Goal: Task Accomplishment & Management: Complete application form

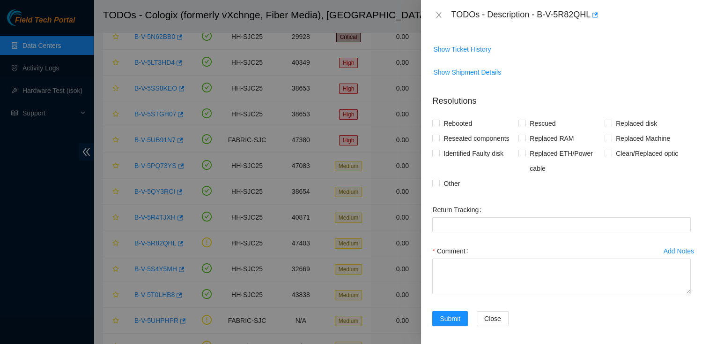
scroll to position [215, 0]
click at [438, 187] on input "Other" at bounding box center [436, 183] width 7 height 7
checkbox input "true"
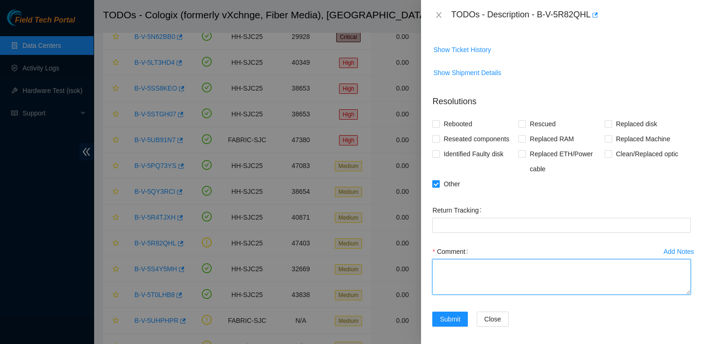
click at [467, 277] on textarea "Comment" at bounding box center [562, 277] width 259 height 36
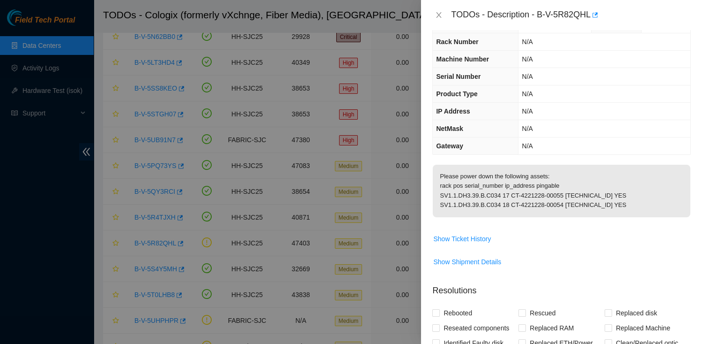
scroll to position [24, 0]
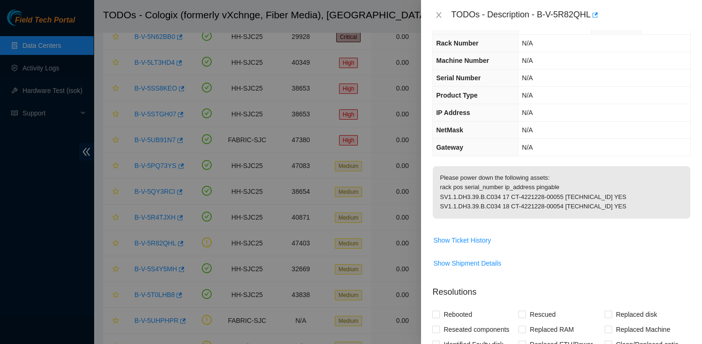
click at [442, 204] on p "Please power down the following assets: rack pos serial_number ip_address pinga…" at bounding box center [562, 192] width 258 height 52
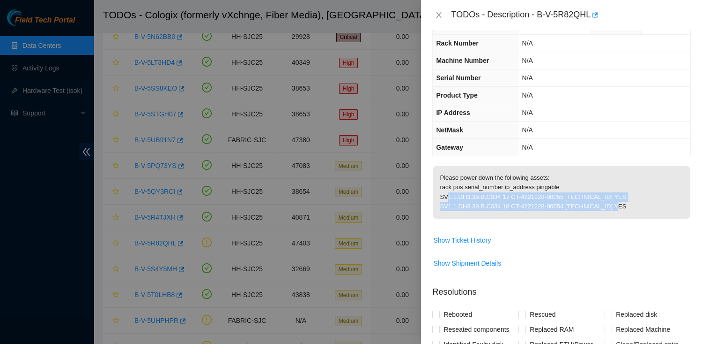
click at [627, 213] on p "Please power down the following assets: rack pos serial_number ip_address pinga…" at bounding box center [562, 192] width 258 height 52
copy p "SV1.1.DH3.39.B.C034 17 CT-4221228-00055 72.247.36.14 YES SV1.1.DH3.39.B.C034 18…"
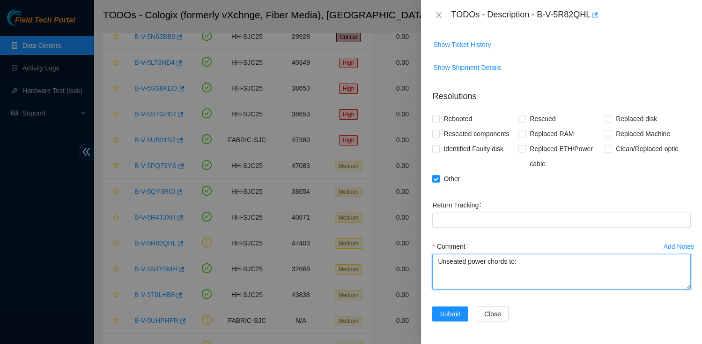
click at [466, 276] on textarea "Unseated power chords to:" at bounding box center [562, 272] width 259 height 36
paste textarea "SV1.1.DH3.39.B.C034 17 CT-4221228-00055 72.247.36.14 YES SV1.1.DH3.39.B.C034 18…"
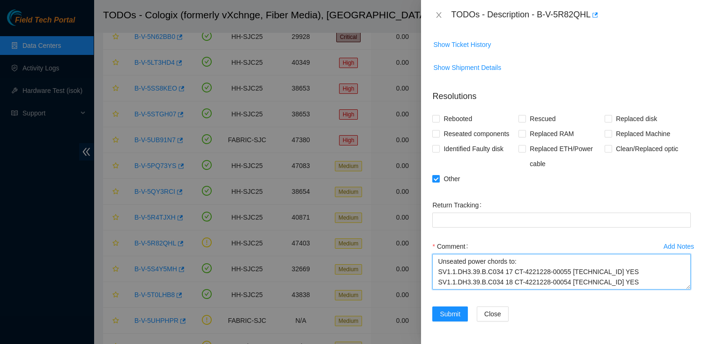
click at [632, 273] on textarea "Unseated power chords to: SV1.1.DH3.39.B.C034 17 CT-4221228-00055 72.247.36.14 …" at bounding box center [562, 272] width 259 height 36
click at [638, 282] on textarea "Unseated power chords to: SV1.1.DH3.39.B.C034 17 CT-4221228-00055 72.247.36.14 …" at bounding box center [562, 272] width 259 height 36
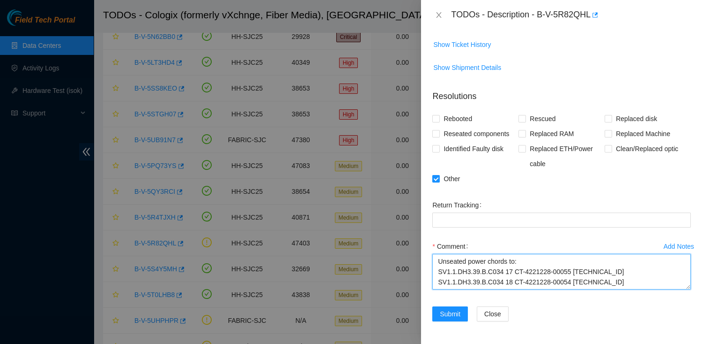
click at [450, 261] on textarea "Unseated power chords to: SV1.1.DH3.39.B.C034 17 CT-4221228-00055 72.247.36.14 …" at bounding box center [562, 272] width 259 height 36
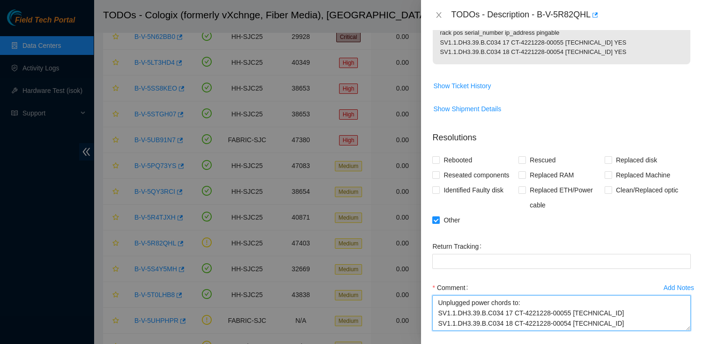
scroll to position [226, 0]
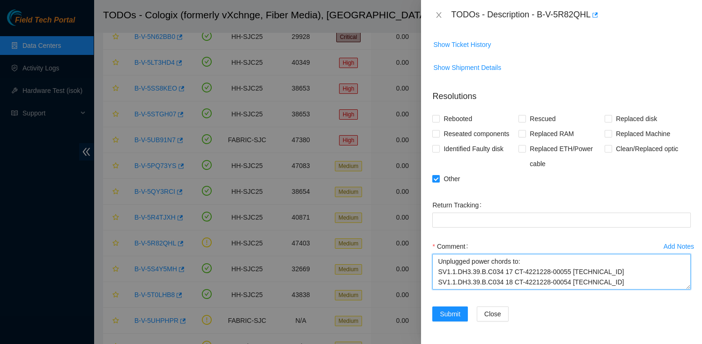
click at [523, 261] on textarea "Unplugged power chords to: SV1.1.DH3.39.B.C034 17 CT-4221228-00055 72.247.36.14…" at bounding box center [562, 272] width 259 height 36
click at [521, 262] on textarea "Unplugged power chords to: SV1.1.DH3.39.B.C034 17 CT-4221228-00055 72.247.36.14…" at bounding box center [562, 272] width 259 height 36
click at [456, 263] on textarea "Unplugged power chords to assets: SV1.1.DH3.39.B.C034 17 CT-4221228-00055 72.24…" at bounding box center [562, 272] width 259 height 36
click at [629, 281] on textarea "Unplugged power chords to assets: SV1.1.DH3.39.B.C034 17 CT-4221228-00055 72.24…" at bounding box center [562, 272] width 259 height 36
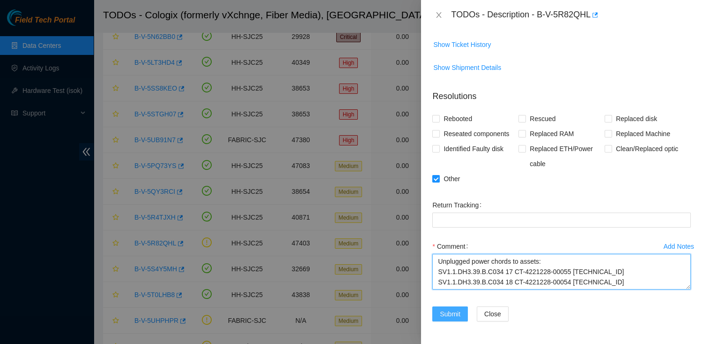
type textarea "Unplugged power chords to assets: SV1.1.DH3.39.B.C034 17 CT-4221228-00055 72.24…"
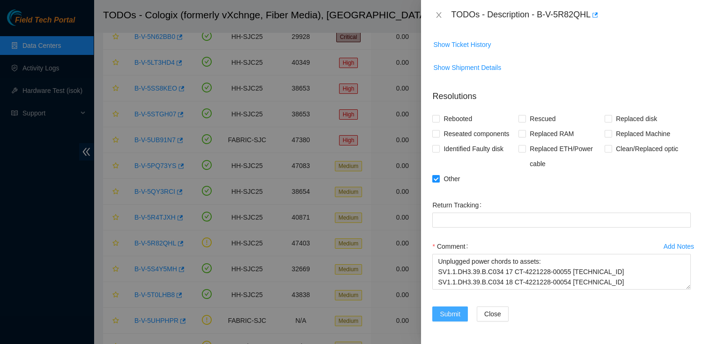
click at [448, 312] on span "Submit" at bounding box center [450, 313] width 21 height 10
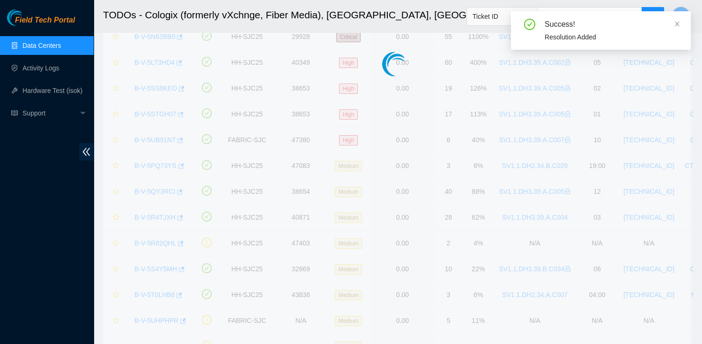
scroll to position [240, 0]
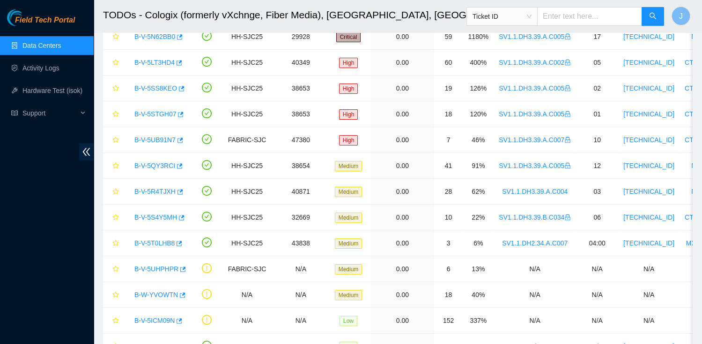
click at [56, 47] on link "Data Centers" at bounding box center [41, 45] width 38 height 7
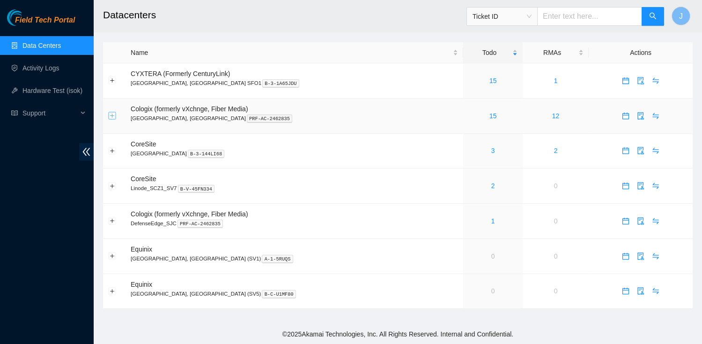
click at [111, 117] on button "Expand row" at bounding box center [112, 115] width 7 height 7
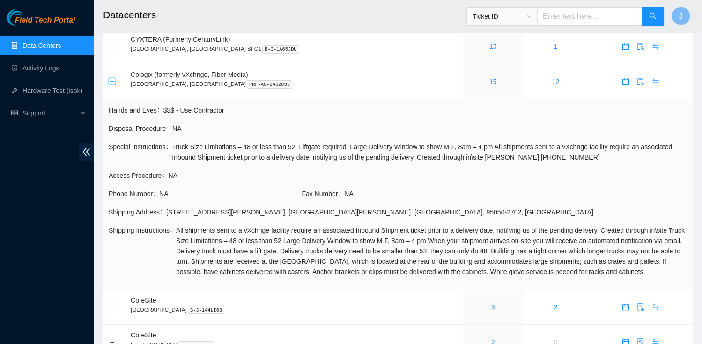
scroll to position [35, 0]
click at [54, 71] on link "Activity Logs" at bounding box center [40, 67] width 37 height 7
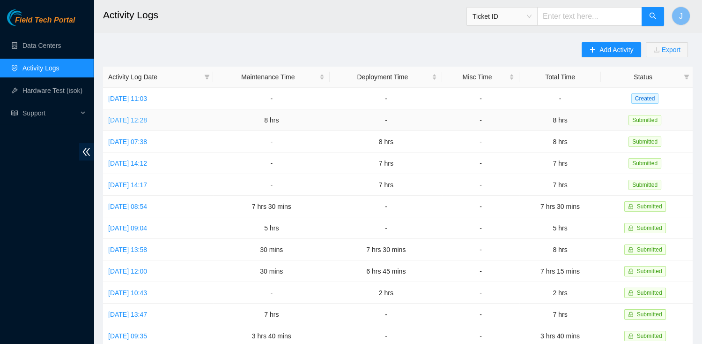
click at [147, 117] on link "[DATE] 12:28" at bounding box center [127, 119] width 39 height 7
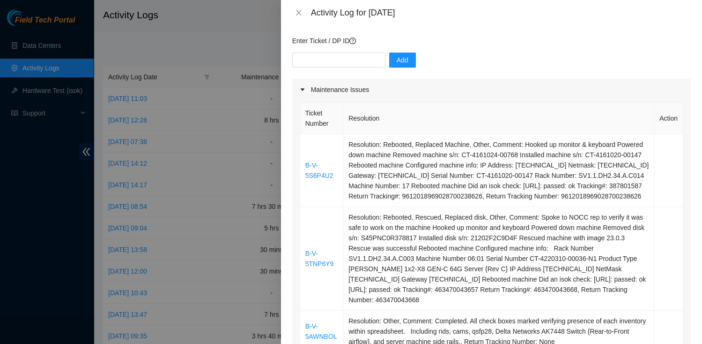
scroll to position [96, 0]
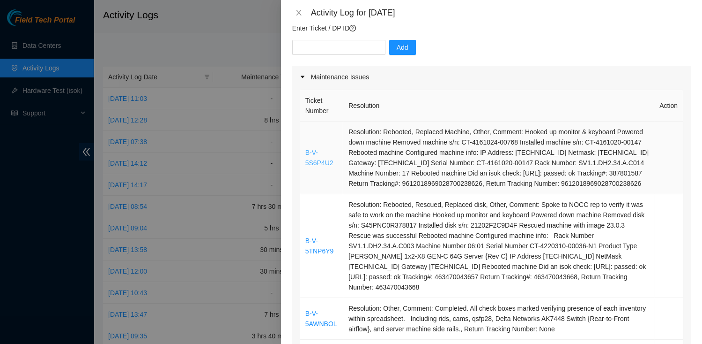
click at [321, 150] on link "B-V-5S6P4U2" at bounding box center [320, 158] width 28 height 18
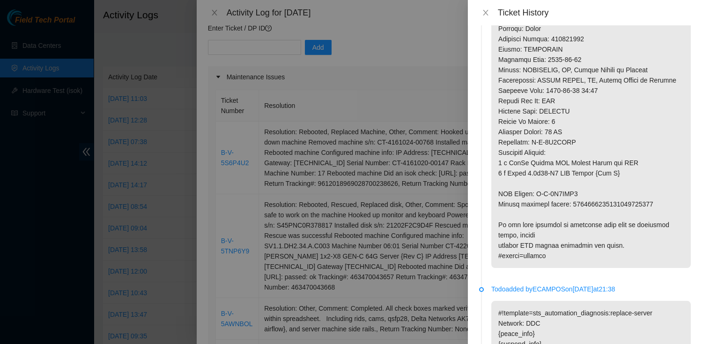
scroll to position [1181, 0]
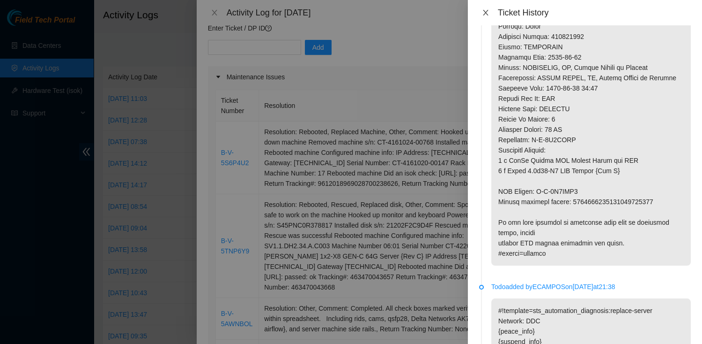
click at [484, 15] on icon "close" at bounding box center [485, 13] width 5 height 6
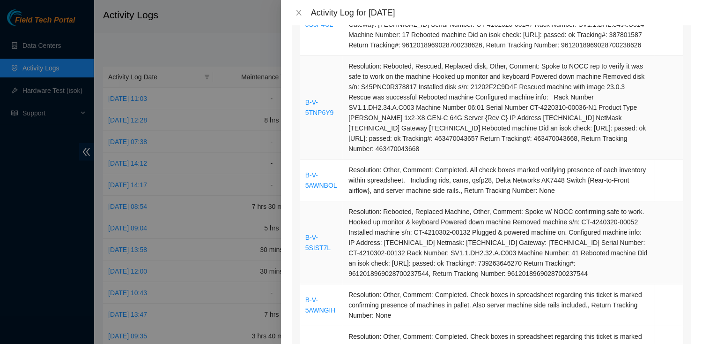
scroll to position [235, 0]
click at [306, 249] on link "B-V-5SIST7L" at bounding box center [318, 241] width 25 height 18
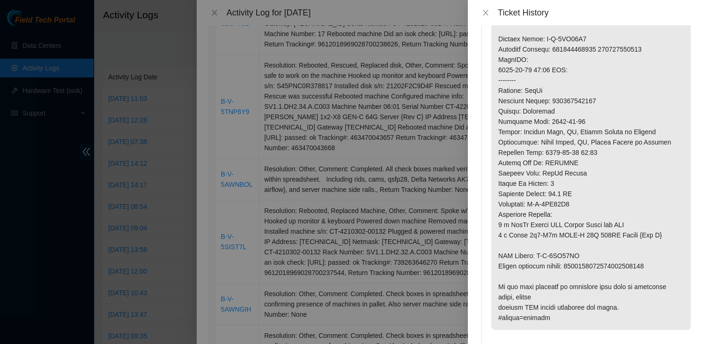
scroll to position [1331, 0]
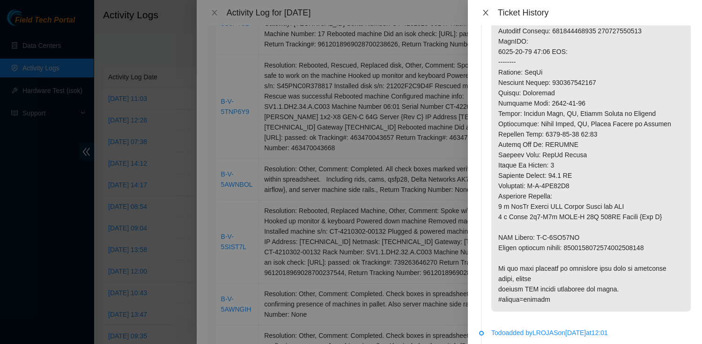
click at [487, 14] on icon "close" at bounding box center [485, 13] width 5 height 6
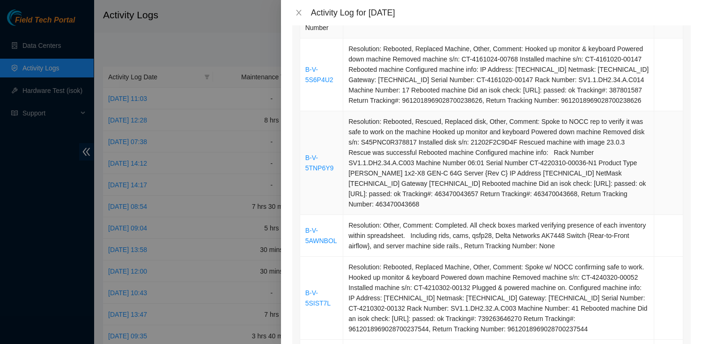
scroll to position [176, 0]
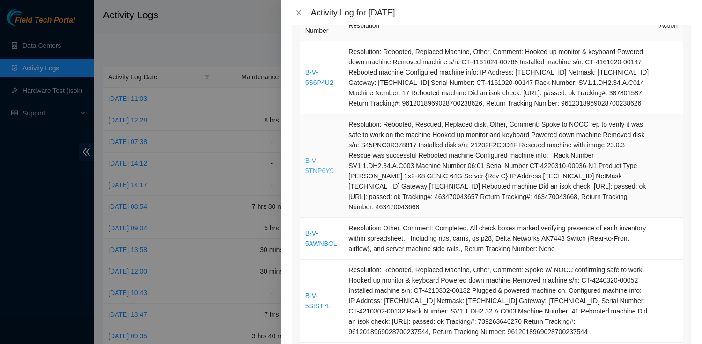
click at [328, 166] on link "B-V-5TNP6Y9" at bounding box center [320, 166] width 29 height 18
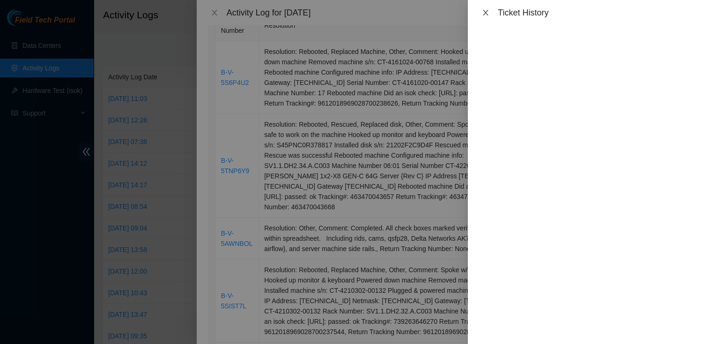
click at [487, 9] on icon "close" at bounding box center [485, 12] width 7 height 7
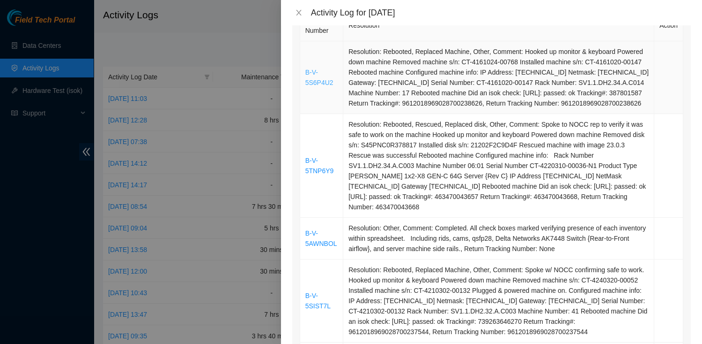
click at [313, 74] on link "B-V-5S6P4U2" at bounding box center [320, 77] width 28 height 18
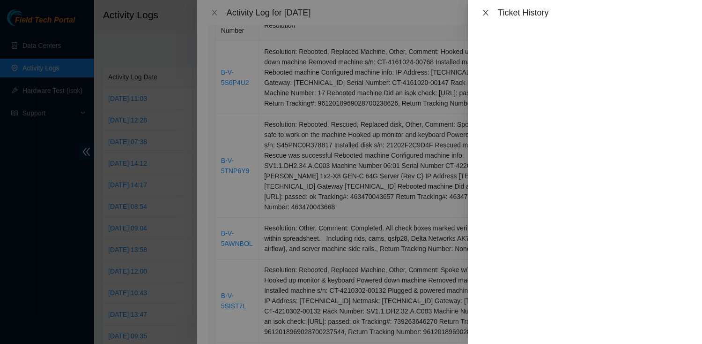
click at [488, 15] on icon "close" at bounding box center [485, 12] width 7 height 7
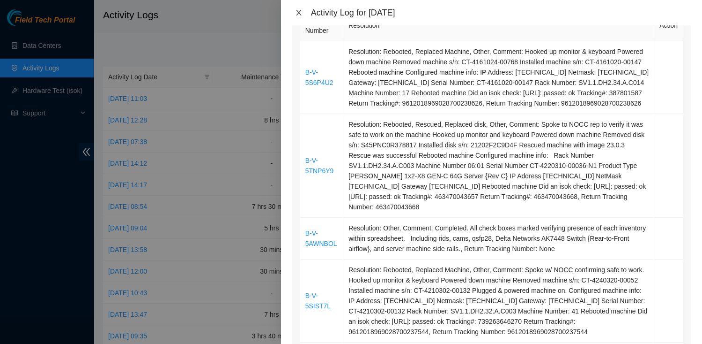
click at [303, 13] on button "Close" at bounding box center [298, 12] width 13 height 9
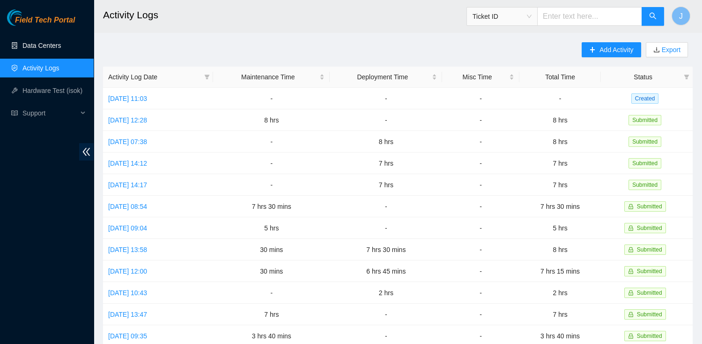
click at [45, 47] on link "Data Centers" at bounding box center [41, 45] width 38 height 7
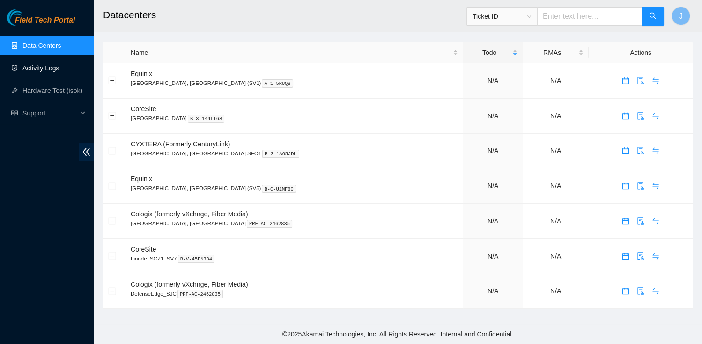
click at [42, 64] on link "Activity Logs" at bounding box center [40, 67] width 37 height 7
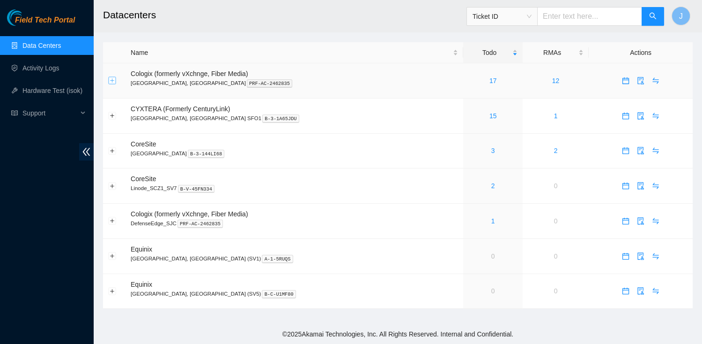
click at [113, 77] on button "Expand row" at bounding box center [112, 80] width 7 height 7
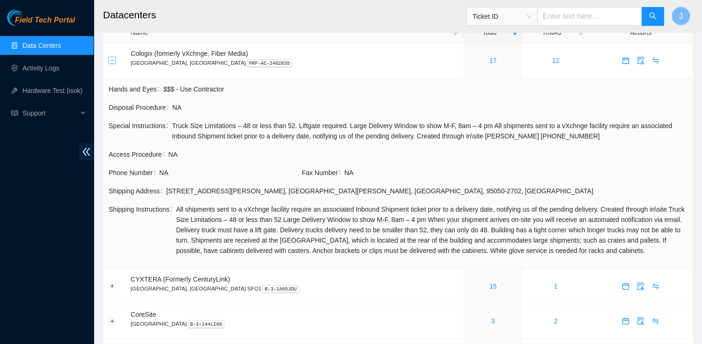
scroll to position [30, 0]
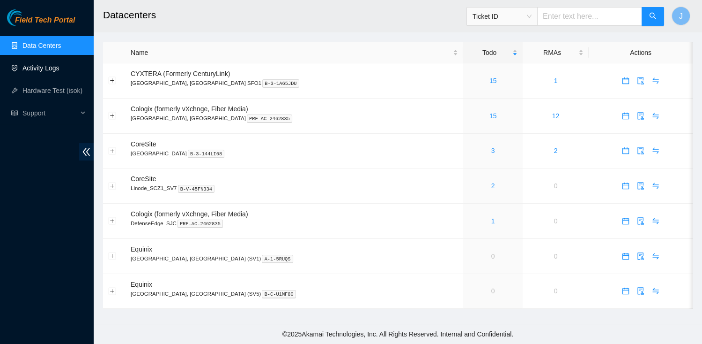
click at [49, 72] on link "Activity Logs" at bounding box center [40, 67] width 37 height 7
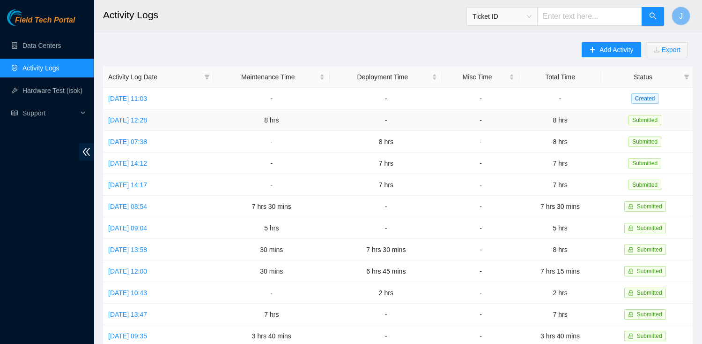
click at [160, 124] on td "[DATE] 12:28" at bounding box center [158, 120] width 110 height 22
click at [147, 121] on link "Fri, 22 Aug 2025 12:28" at bounding box center [127, 119] width 39 height 7
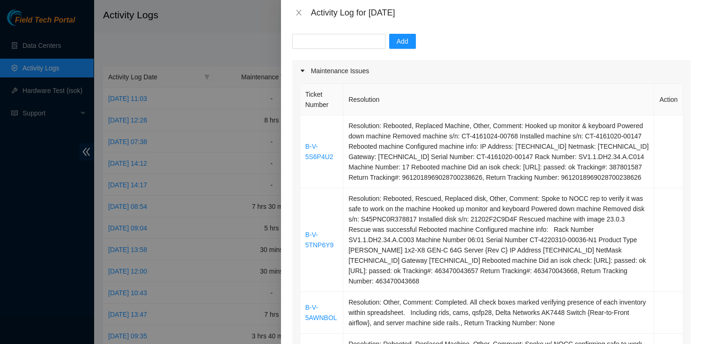
scroll to position [137, 0]
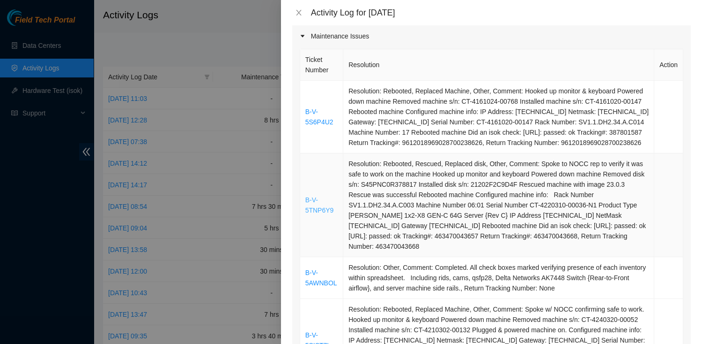
click at [306, 202] on link "B-V-5TNP6Y9" at bounding box center [320, 205] width 29 height 18
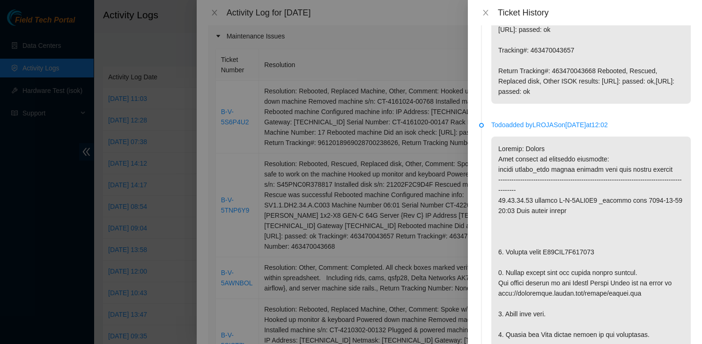
scroll to position [0, 0]
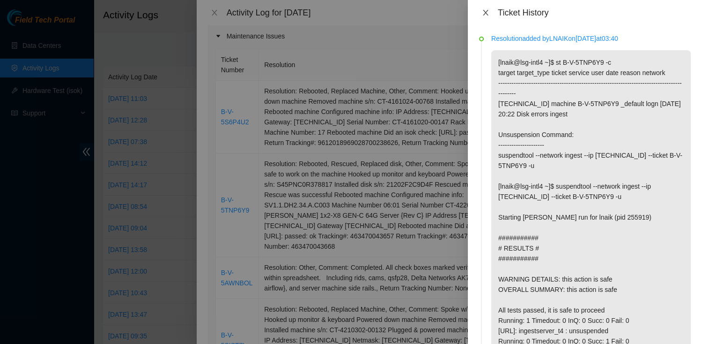
click at [487, 11] on icon "close" at bounding box center [485, 12] width 7 height 7
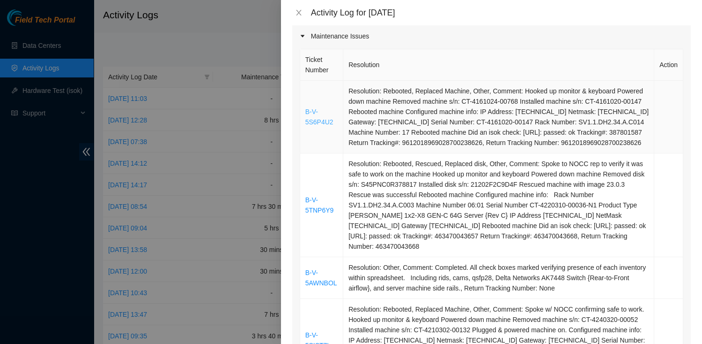
click at [329, 112] on link "B-V-5S6P4U2" at bounding box center [320, 117] width 28 height 18
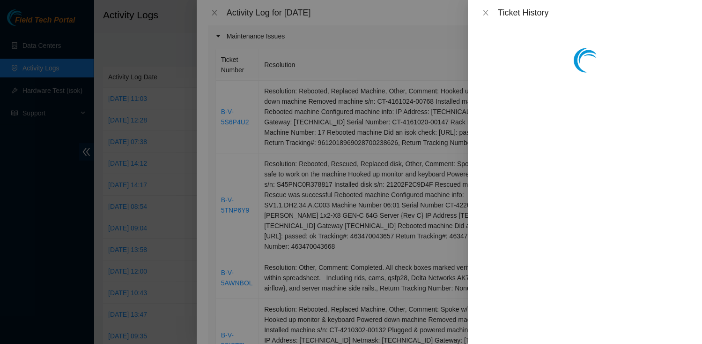
click at [485, 18] on div "Ticket History" at bounding box center [585, 12] width 234 height 25
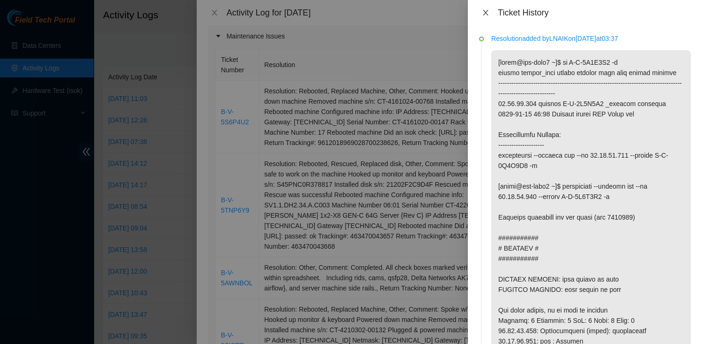
click at [485, 13] on icon "close" at bounding box center [485, 12] width 7 height 7
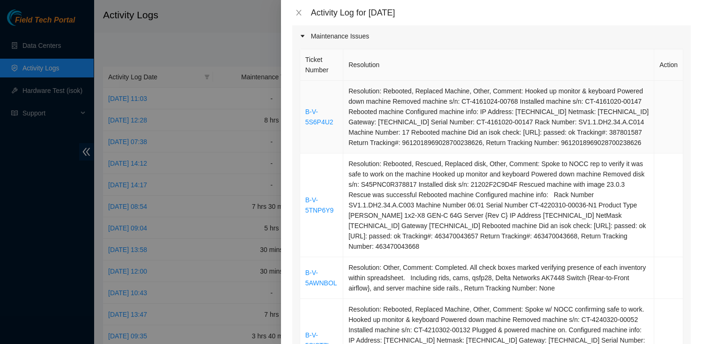
click at [429, 140] on td "Resolution: Rebooted, Replaced Machine, Other, Comment: Hooked up monitor & key…" at bounding box center [499, 117] width 311 height 73
copy td "9612018969028700238626"
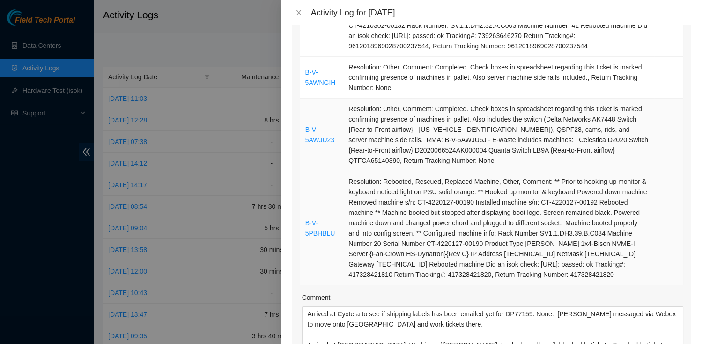
scroll to position [462, 0]
click at [433, 284] on td "Resolution: Rebooted, Rescued, Replaced Machine, Other, Comment: ** Prior to ho…" at bounding box center [499, 228] width 311 height 114
copy td "417328421820"
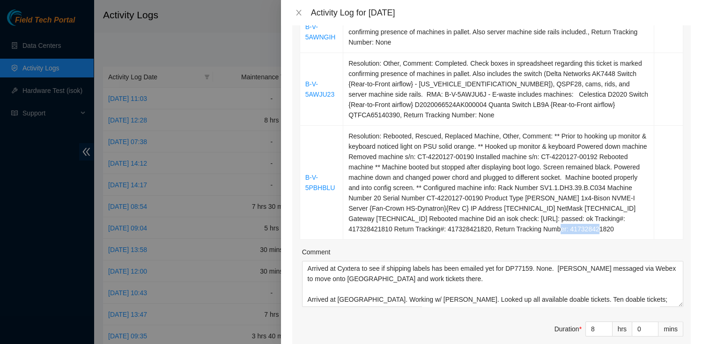
scroll to position [486, 0]
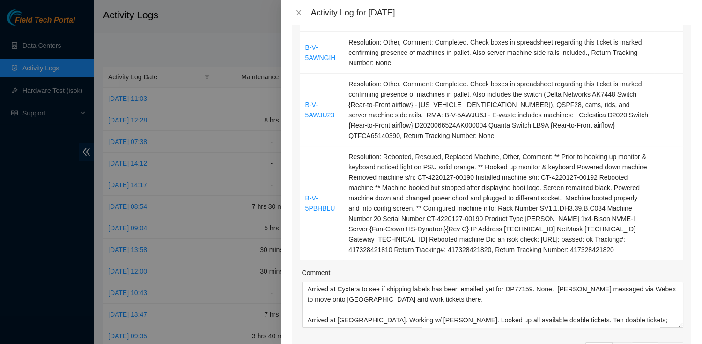
click at [4, 327] on div at bounding box center [351, 172] width 702 height 344
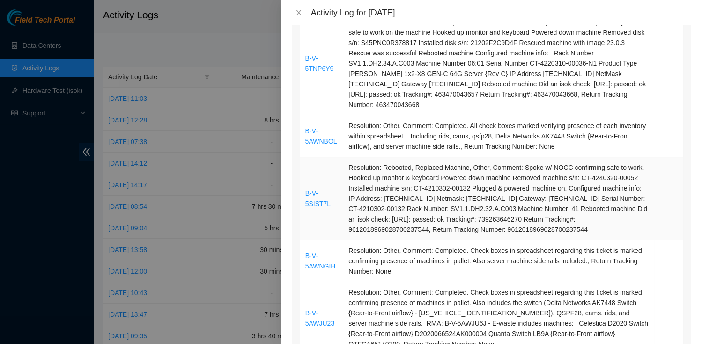
scroll to position [277, 0]
click at [413, 235] on td "Resolution: Rebooted, Replaced Machine, Other, Comment: Spoke w/ NOCC confirmin…" at bounding box center [499, 199] width 311 height 83
copy td "9612018969028700237544"
click at [299, 9] on icon "close" at bounding box center [298, 12] width 7 height 7
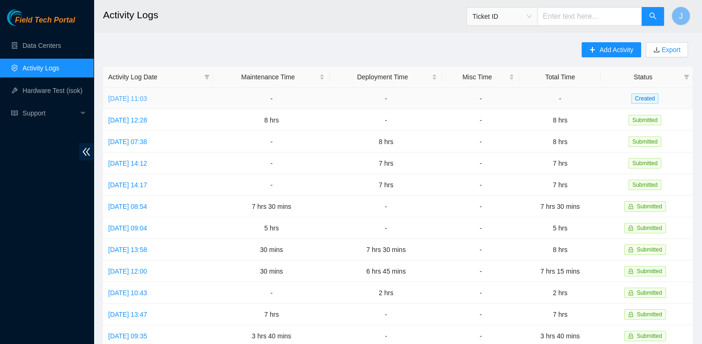
click at [147, 100] on link "[DATE] 11:03" at bounding box center [127, 98] width 39 height 7
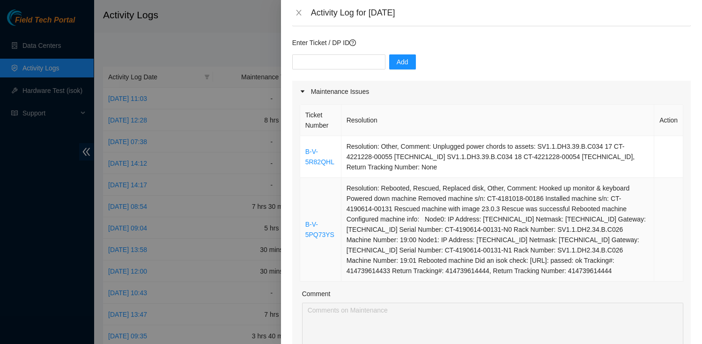
scroll to position [75, 0]
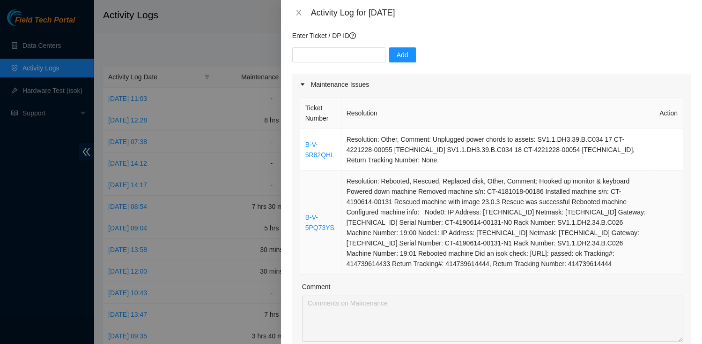
click at [381, 272] on td "Resolution: Rebooted, Rescued, Replaced disk, Other, Comment: Hooked up monitor…" at bounding box center [498, 223] width 313 height 104
copy td "414739614444"
click at [420, 224] on td "Resolution: Rebooted, Rescued, Replaced disk, Other, Comment: Hooked up monitor…" at bounding box center [498, 223] width 313 height 104
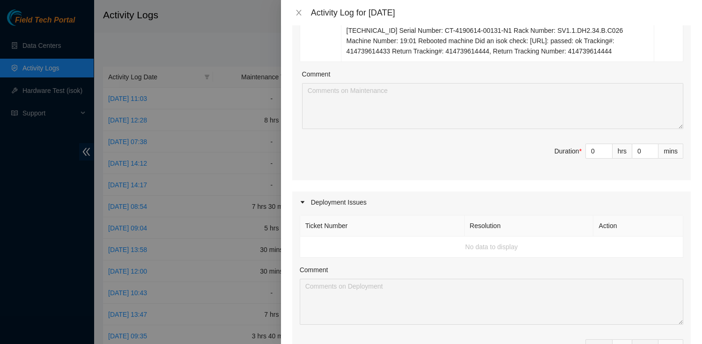
scroll to position [300, 0]
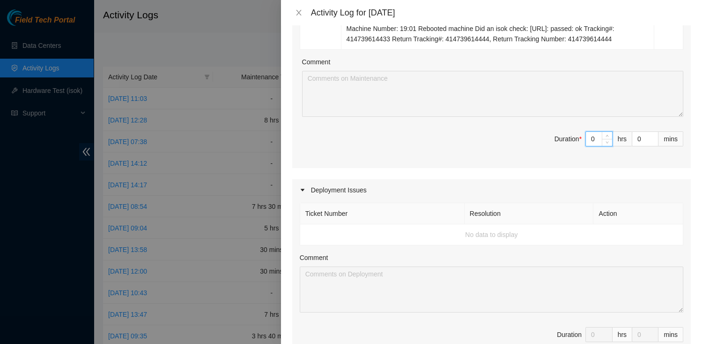
click at [596, 146] on input "0" at bounding box center [599, 139] width 26 height 14
type input "7"
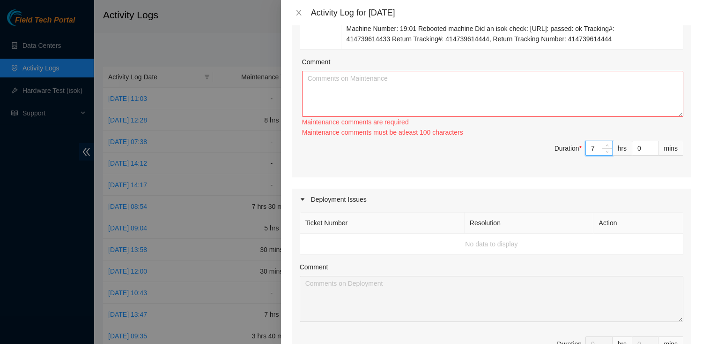
type input "7"
click at [357, 111] on textarea "Comment" at bounding box center [492, 94] width 381 height 46
paste textarea "Loremi do SI Ametco; Adipisci eli sed doeiusmo tempori. Utlab e dolore magnaal …"
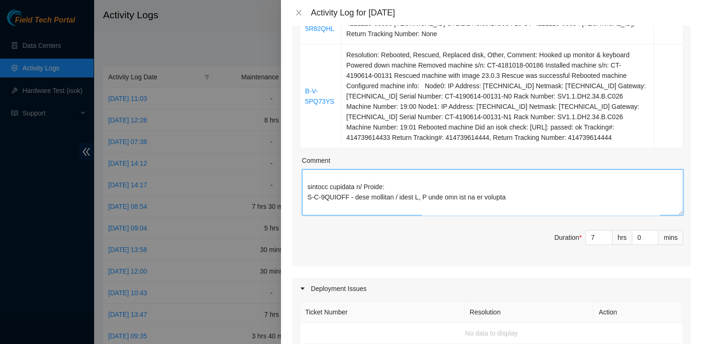
scroll to position [53, 0]
click at [310, 203] on textarea "Comment" at bounding box center [492, 192] width 381 height 46
click at [308, 203] on textarea "Comment" at bounding box center [492, 192] width 381 height 46
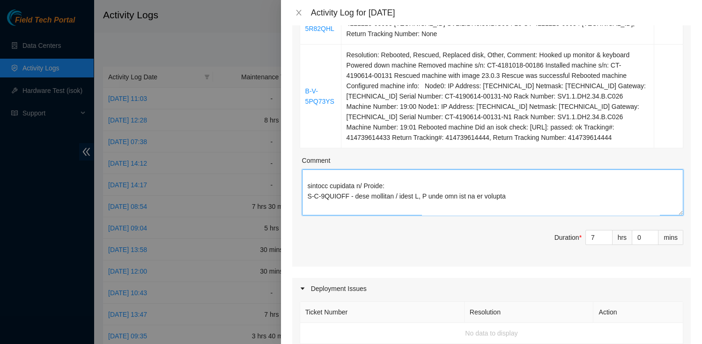
click at [350, 204] on textarea "Comment" at bounding box center [492, 192] width 381 height 46
click at [338, 181] on textarea "Comment" at bounding box center [492, 192] width 381 height 46
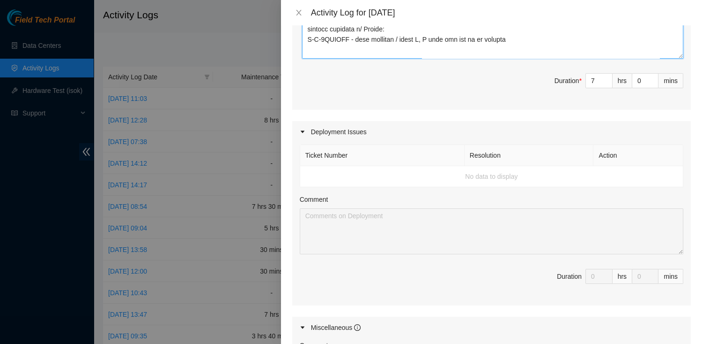
scroll to position [334, 0]
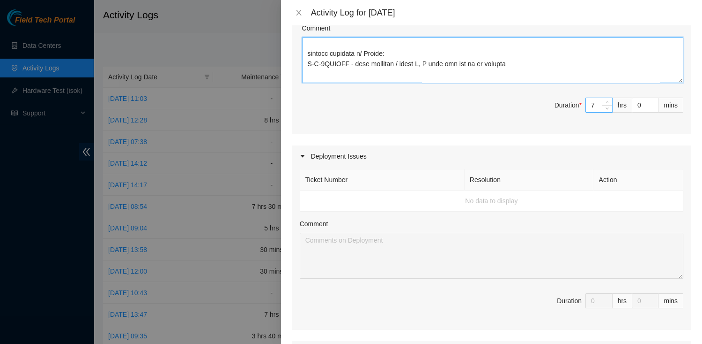
type textarea "Loremi do SI Ametco; Adipisci eli sed doeiusmo tempori. Utlab e dolore magnaal …"
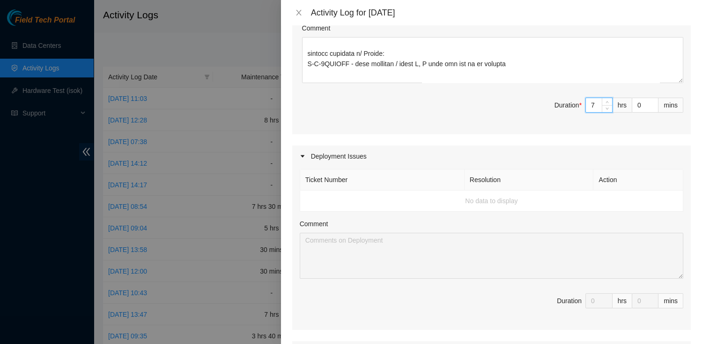
click at [594, 112] on input "7" at bounding box center [599, 105] width 26 height 14
type input "0"
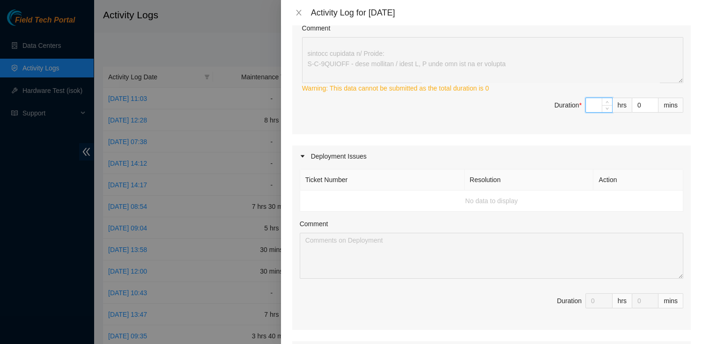
type input "8"
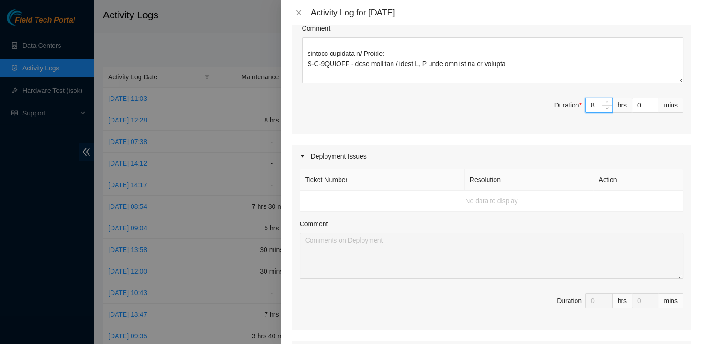
type input "8"
click at [470, 124] on span "Duration * 8 hrs 0 mins" at bounding box center [492, 110] width 384 height 26
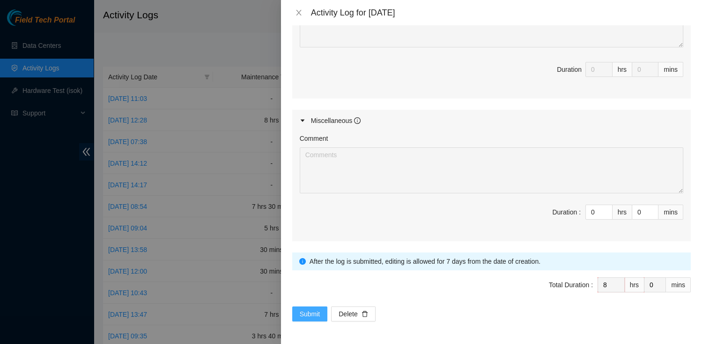
click at [309, 313] on span "Submit" at bounding box center [310, 313] width 21 height 10
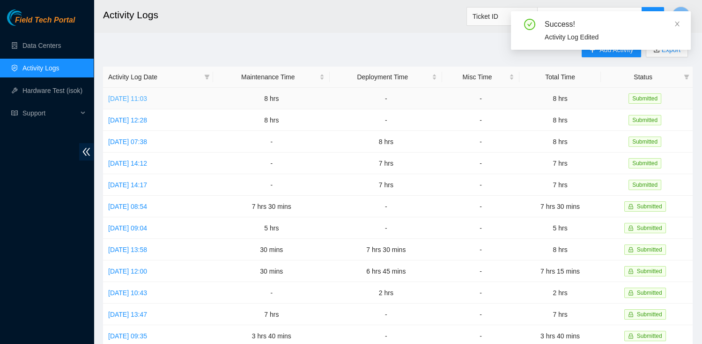
click at [147, 98] on link "[DATE] 11:03" at bounding box center [127, 98] width 39 height 7
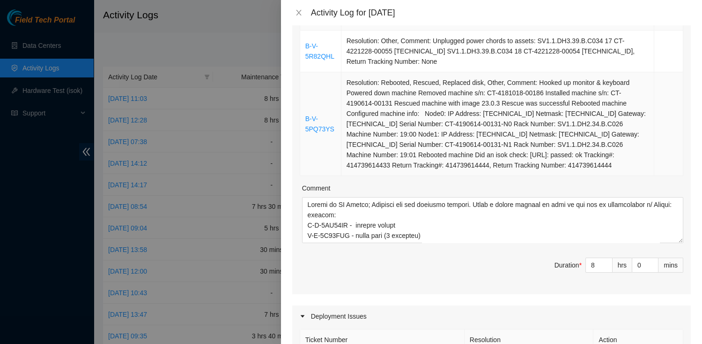
scroll to position [0, 0]
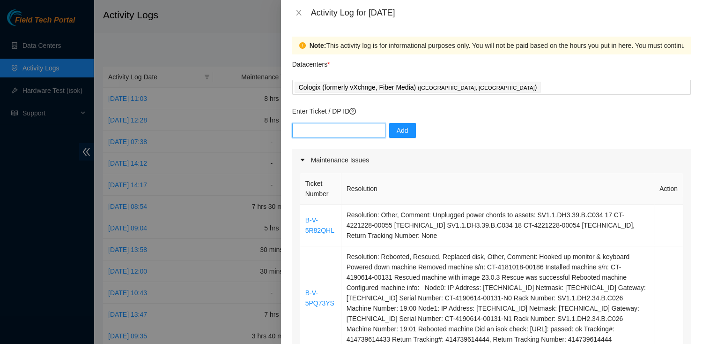
click at [318, 127] on input "text" at bounding box center [338, 130] width 93 height 15
paste input "B-V-5UHPHPR"
type input "B-V-5UHPHPR"
click at [397, 126] on span "Add" at bounding box center [403, 130] width 12 height 10
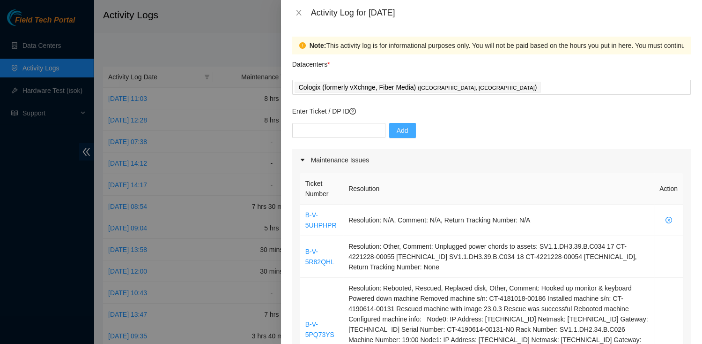
scroll to position [30, 0]
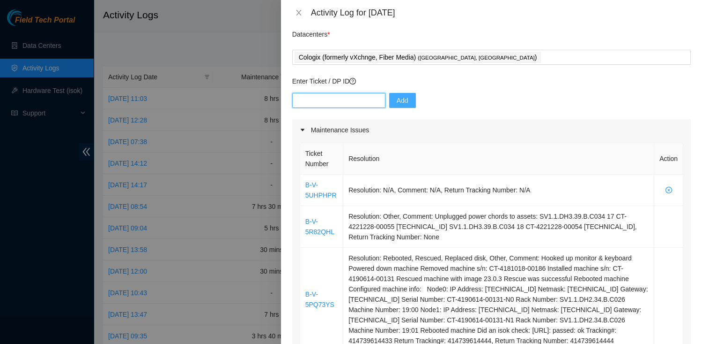
click at [314, 100] on input "text" at bounding box center [338, 100] width 93 height 15
paste input "B-V-5S6P4U2"
type input "B-V-5S6P4U2"
click at [317, 99] on input "text" at bounding box center [338, 100] width 93 height 15
paste input "B-V-5PBHBLU"
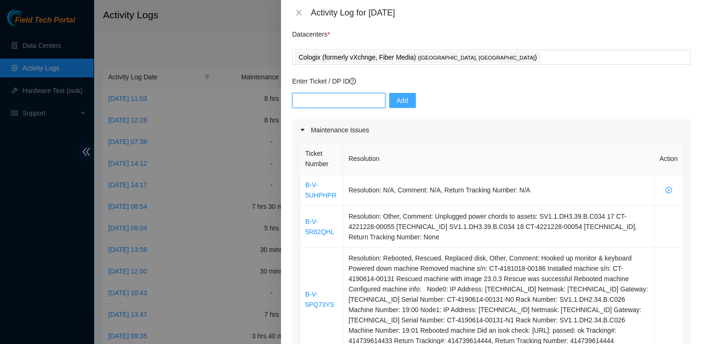
type input "B-V-5PBHBLU"
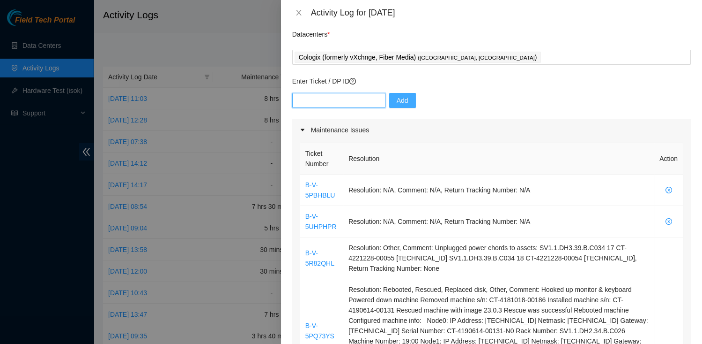
click at [342, 106] on input "text" at bounding box center [338, 100] width 93 height 15
paste input "B-V-5PQ73YS"
type input "B-V-5PQ73YS"
click at [397, 97] on span "Add" at bounding box center [403, 100] width 12 height 10
click at [360, 94] on input "text" at bounding box center [338, 100] width 93 height 15
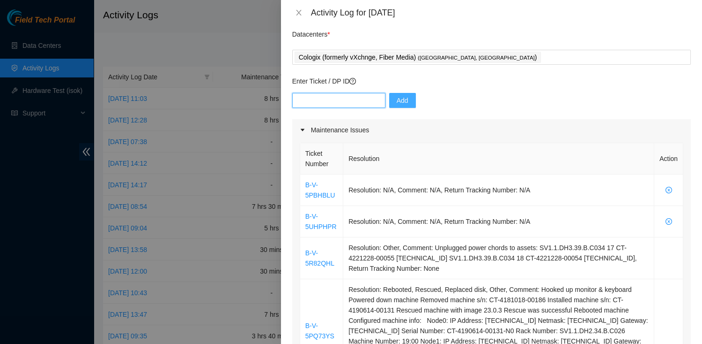
click at [360, 94] on input "text" at bounding box center [338, 100] width 93 height 15
paste input "B-V-5SIST7L"
type input "B-V-5SIST7L"
click at [397, 96] on span "Add" at bounding box center [403, 100] width 12 height 10
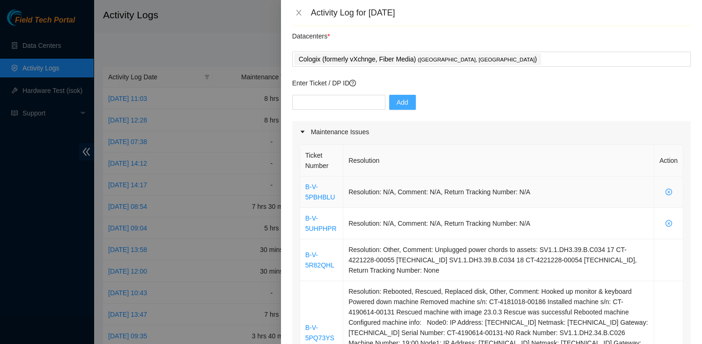
scroll to position [22, 0]
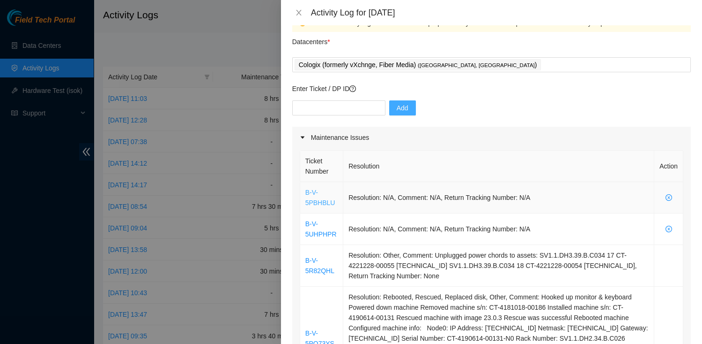
click at [321, 202] on link "B-V-5PBHBLU" at bounding box center [321, 197] width 30 height 18
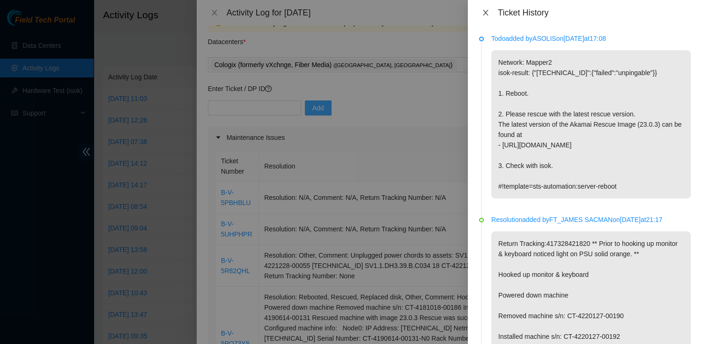
click at [486, 12] on icon "close" at bounding box center [485, 13] width 5 height 6
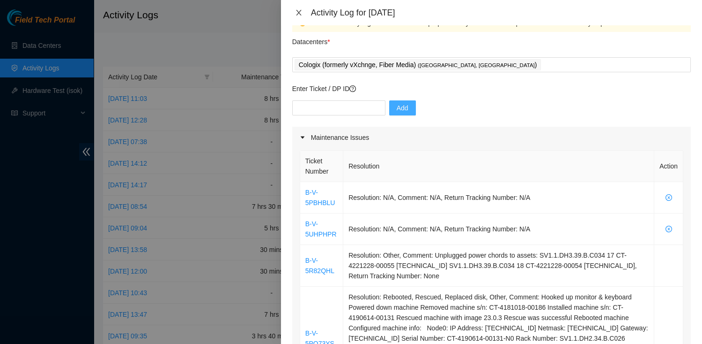
click at [295, 13] on icon "close" at bounding box center [298, 12] width 7 height 7
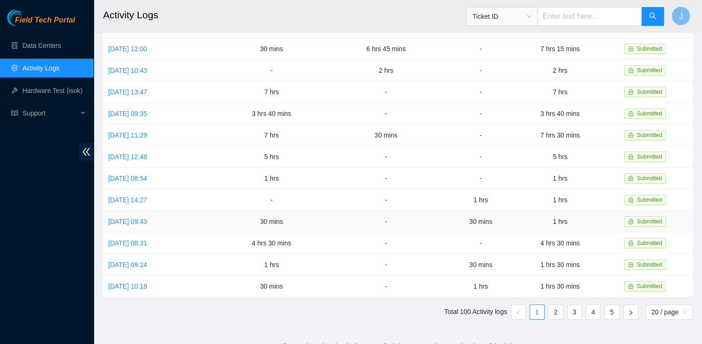
scroll to position [0, 0]
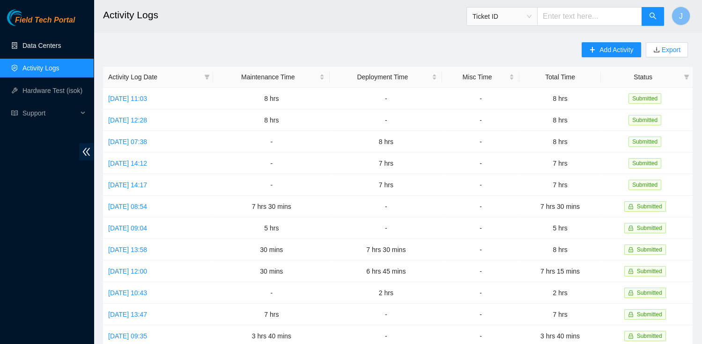
click at [50, 42] on link "Data Centers" at bounding box center [41, 45] width 38 height 7
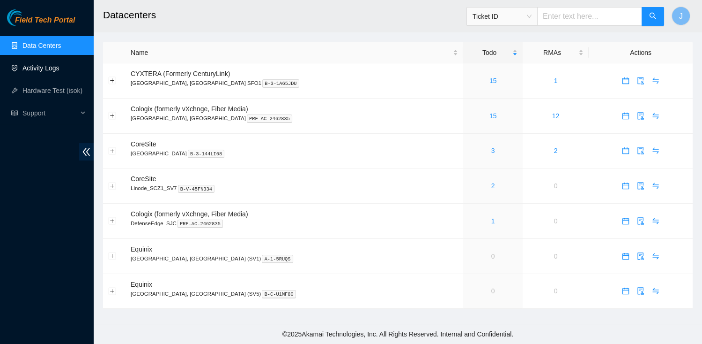
click at [52, 72] on link "Activity Logs" at bounding box center [40, 67] width 37 height 7
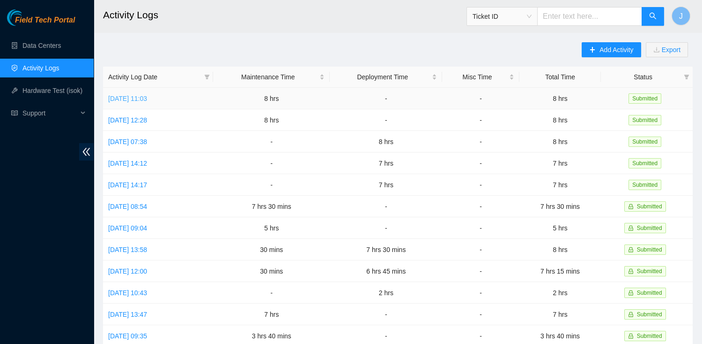
click at [147, 96] on link "[DATE] 11:03" at bounding box center [127, 98] width 39 height 7
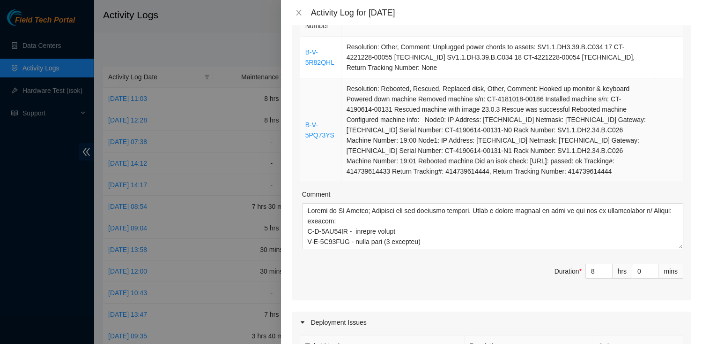
click at [399, 129] on td "Resolution: Rebooted, Rescued, Replaced disk, Other, Comment: Hooked up monitor…" at bounding box center [498, 130] width 313 height 104
click at [299, 9] on icon "close" at bounding box center [298, 12] width 7 height 7
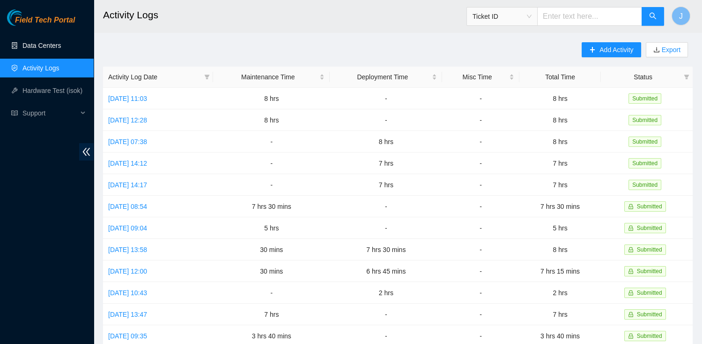
click at [55, 49] on link "Data Centers" at bounding box center [41, 45] width 38 height 7
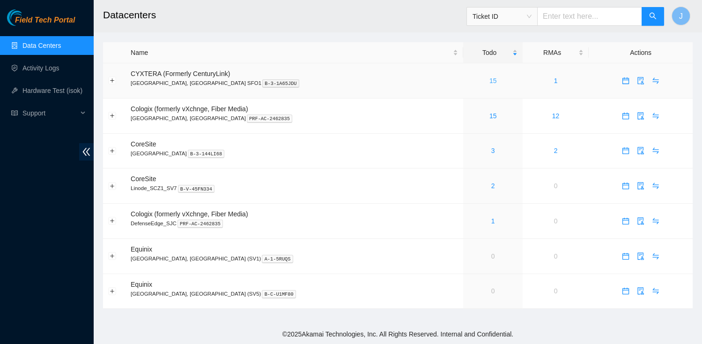
click at [490, 80] on link "15" at bounding box center [493, 80] width 7 height 7
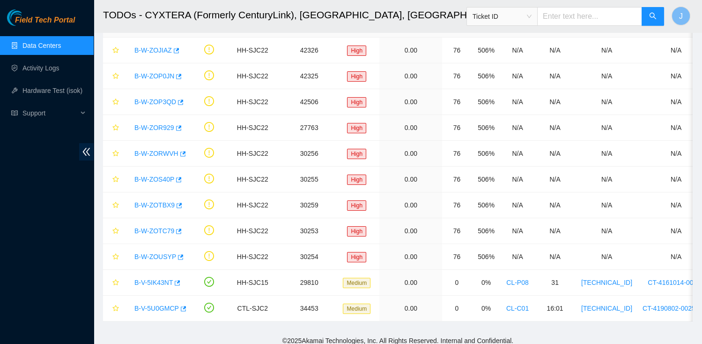
scroll to position [169, 0]
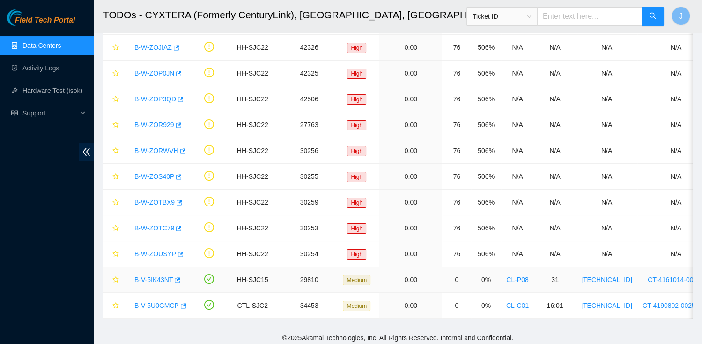
click at [148, 277] on link "B-V-5IK43NT" at bounding box center [153, 279] width 38 height 7
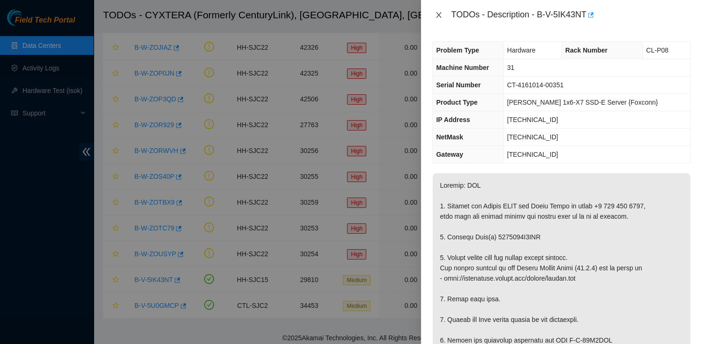
click at [441, 17] on icon "close" at bounding box center [439, 15] width 5 height 6
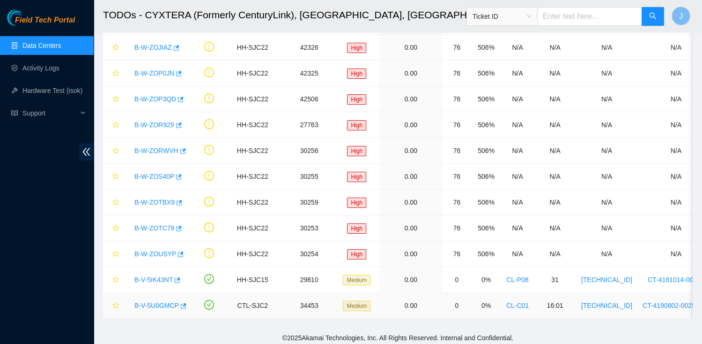
click at [168, 303] on link "B-V-5U0GMCP" at bounding box center [156, 304] width 45 height 7
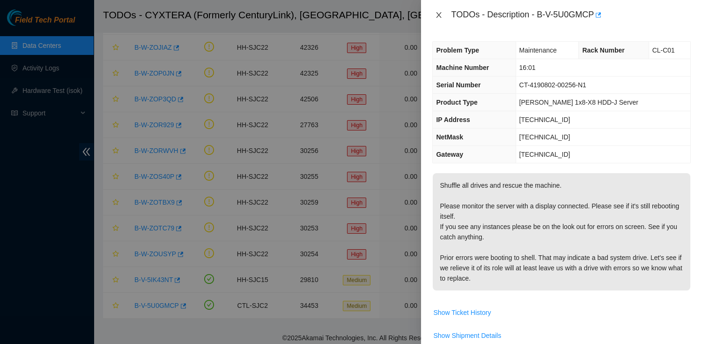
click at [439, 12] on icon "close" at bounding box center [438, 14] width 7 height 7
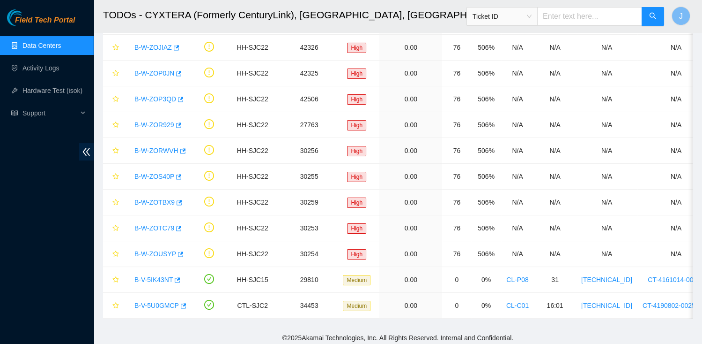
click at [58, 42] on link "Data Centers" at bounding box center [41, 45] width 38 height 7
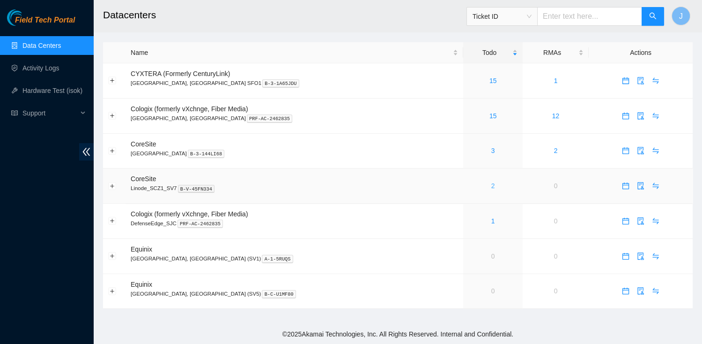
click at [492, 184] on link "2" at bounding box center [494, 185] width 4 height 7
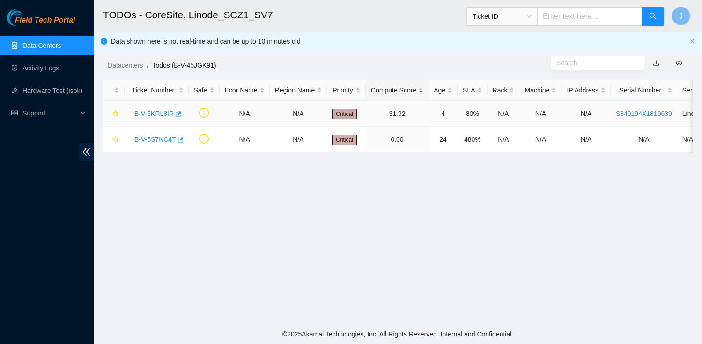
click at [151, 112] on link "B-V-5KRL8IR" at bounding box center [153, 113] width 39 height 7
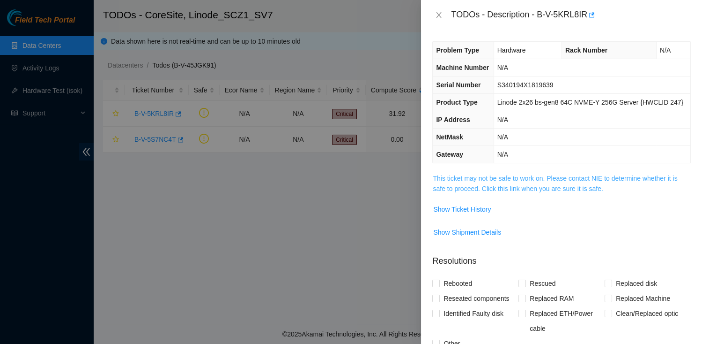
click at [453, 192] on link "This ticket may not be safe to work on. Please contact NIE to determine whether…" at bounding box center [555, 183] width 245 height 18
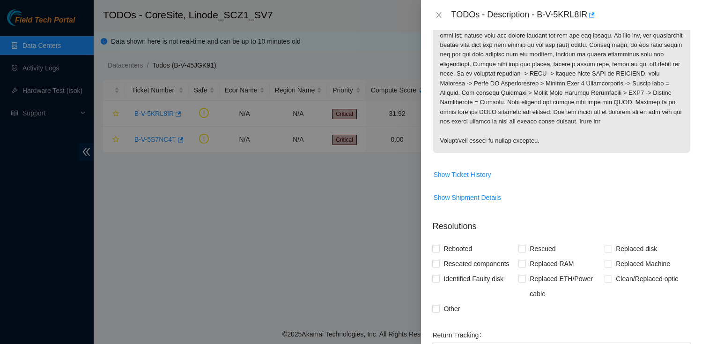
scroll to position [209, 0]
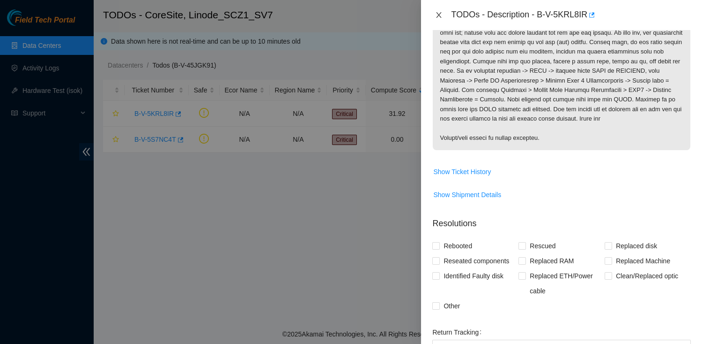
click at [440, 13] on icon "close" at bounding box center [438, 14] width 7 height 7
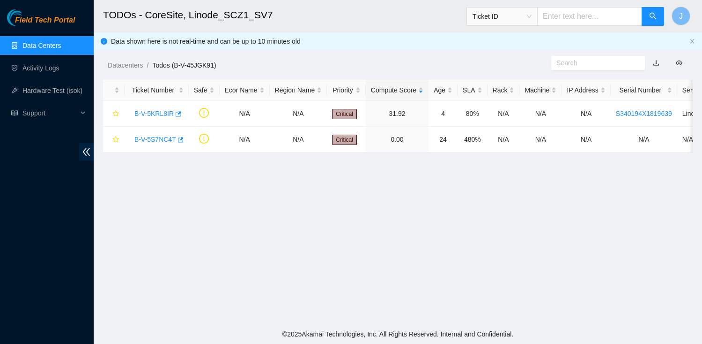
scroll to position [193, 0]
click at [160, 140] on link "B-V-5S7NC4T" at bounding box center [155, 138] width 42 height 7
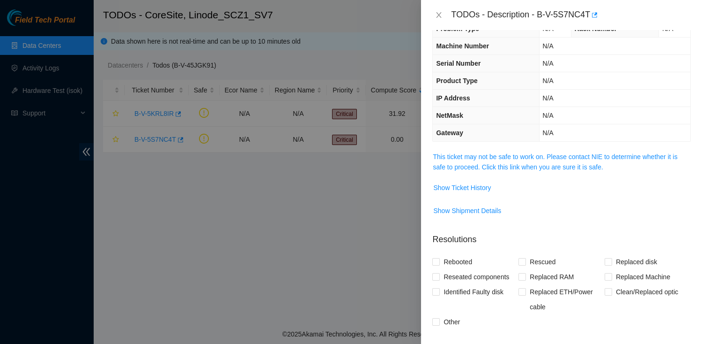
scroll to position [0, 0]
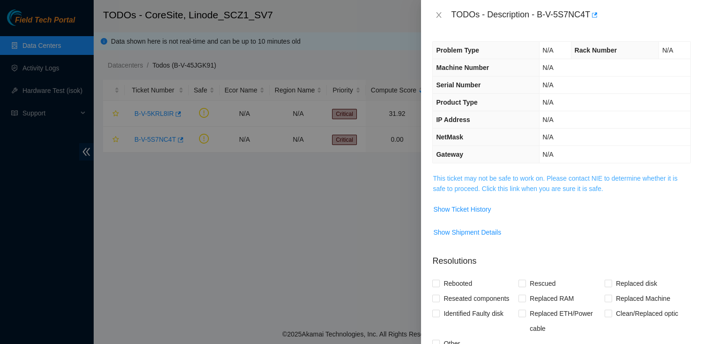
click at [492, 178] on link "This ticket may not be safe to work on. Please contact NIE to determine whether…" at bounding box center [555, 183] width 245 height 18
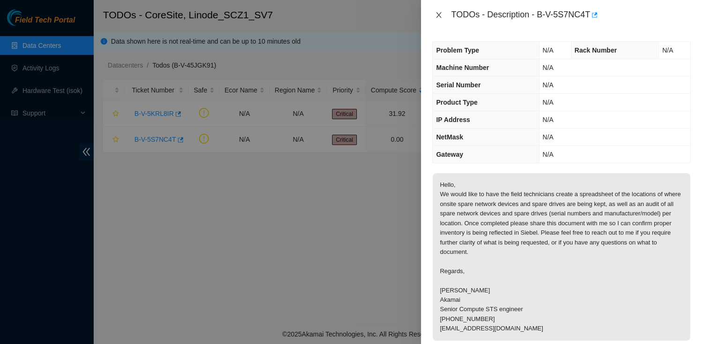
click at [441, 16] on icon "close" at bounding box center [438, 14] width 7 height 7
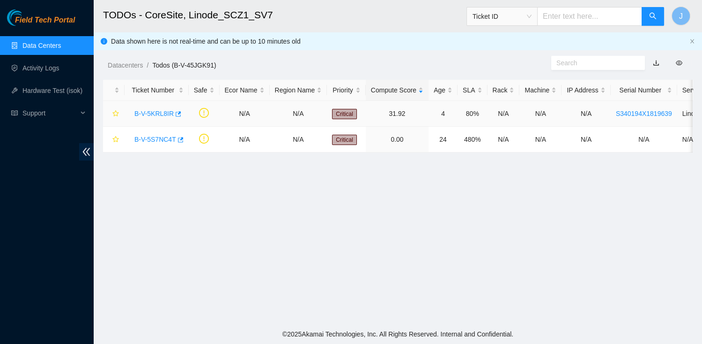
click at [157, 112] on link "B-V-5KRL8IR" at bounding box center [153, 113] width 39 height 7
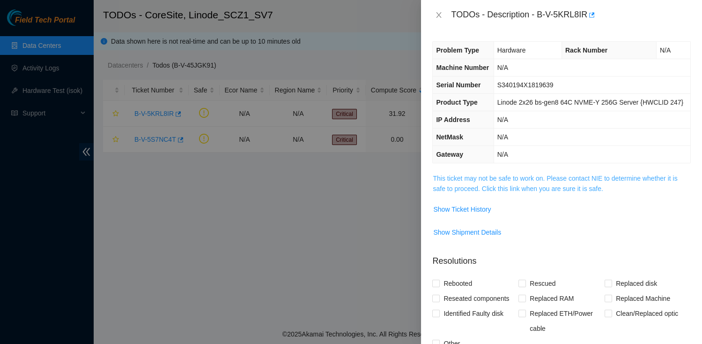
click at [473, 192] on link "This ticket may not be safe to work on. Please contact NIE to determine whether…" at bounding box center [555, 183] width 245 height 18
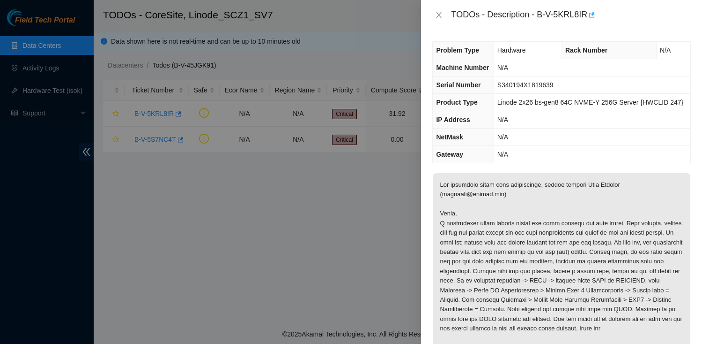
click at [506, 106] on span "Linode 2x26 bs-gen8 64C NVME-Y 256G Server {HWCLID 247}" at bounding box center [591, 101] width 186 height 7
click at [576, 106] on span "Linode 2x26 bs-gen8 64C NVME-Y 256G Server {HWCLID 247}" at bounding box center [591, 101] width 186 height 7
copy span "Linode 2x26 bs-gen8 64C"
click at [530, 106] on span "Linode 2x26 bs-gen8 64C NVME-Y 256G Server {HWCLID 247}" at bounding box center [591, 101] width 186 height 7
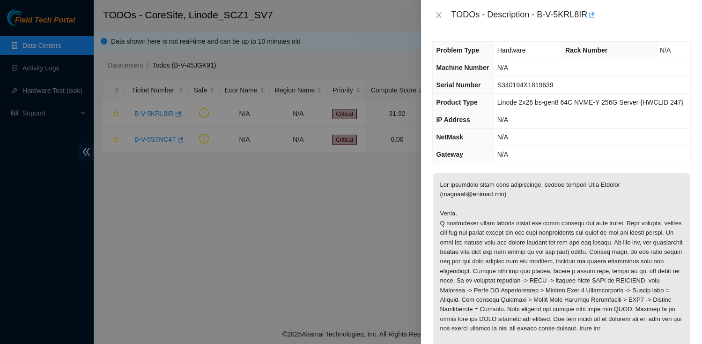
click at [544, 12] on div "TODOs - Description - B-V-5KRL8IR" at bounding box center [571, 14] width 240 height 15
click at [540, 13] on div "TODOs - Description - B-V-5KRL8IR" at bounding box center [571, 14] width 240 height 15
click at [588, 14] on div "TODOs - Description - B-V-5KRL8IR" at bounding box center [571, 14] width 240 height 15
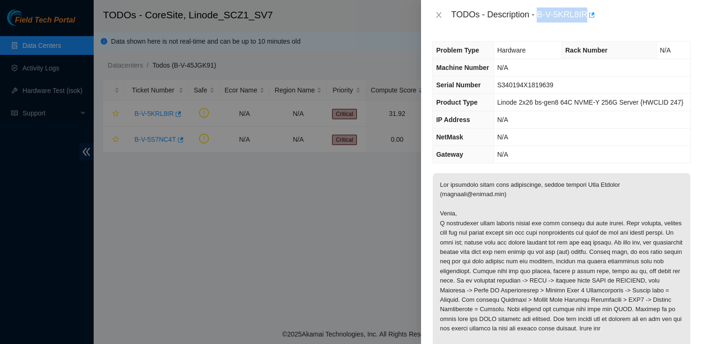
copy div "B-V-5KRL8IR"
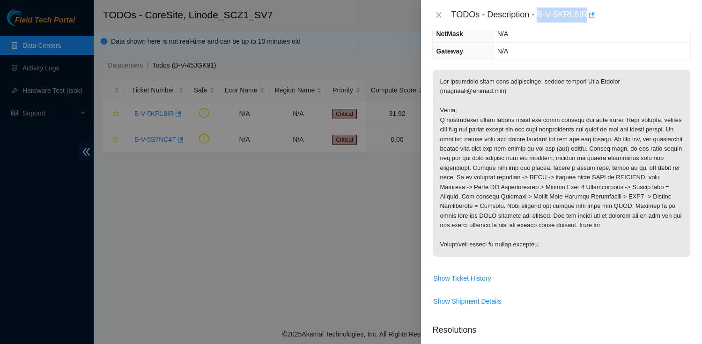
scroll to position [215, 0]
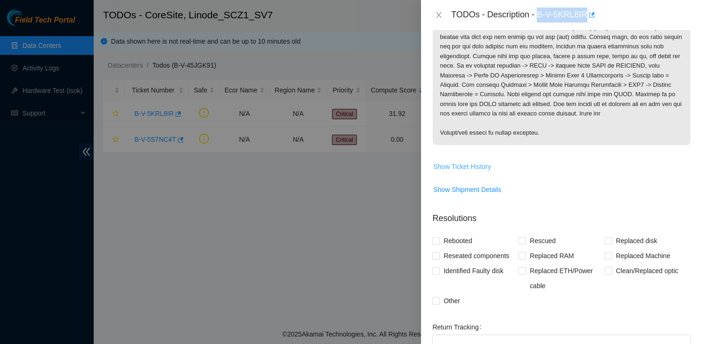
click at [462, 172] on span "Show Ticket History" at bounding box center [462, 166] width 58 height 10
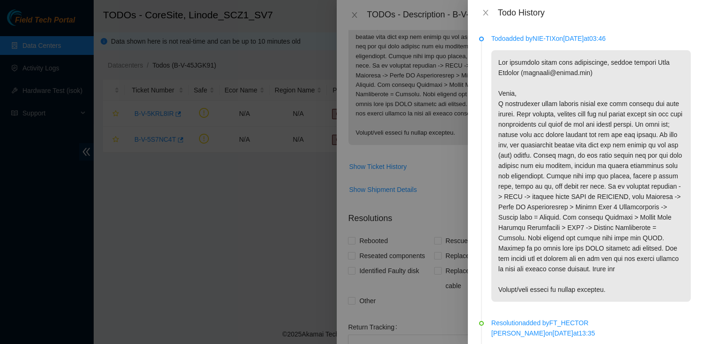
click at [666, 61] on p at bounding box center [592, 175] width 200 height 251
click at [508, 68] on p at bounding box center [592, 175] width 200 height 251
copy p "Alex Abelson"
click at [485, 14] on icon "close" at bounding box center [485, 12] width 7 height 7
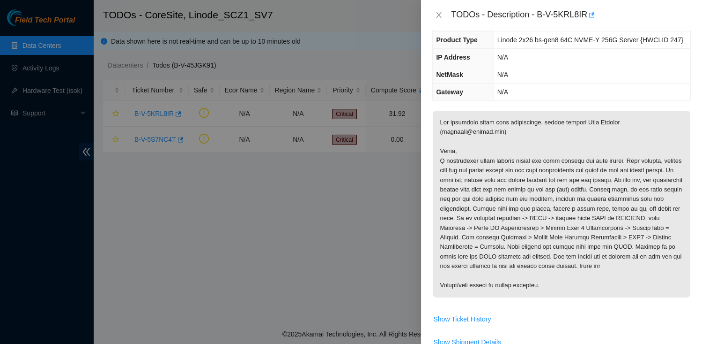
scroll to position [58, 0]
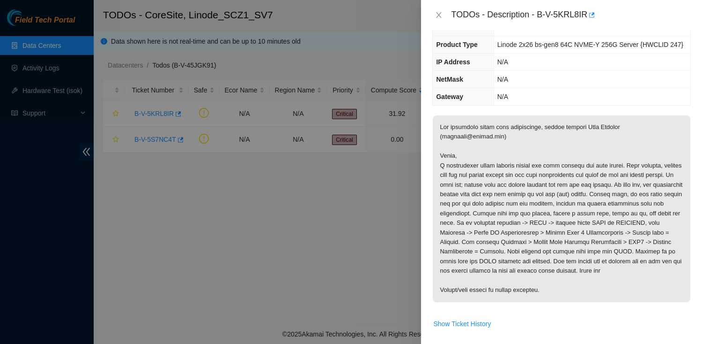
click at [541, 12] on div "TODOs - Description - B-V-5KRL8IR" at bounding box center [571, 14] width 240 height 15
click at [590, 17] on div "TODOs - Description - B-V-5KRL8IR" at bounding box center [571, 14] width 240 height 15
copy div "B-V-5KRL8IR"
click at [436, 15] on icon "close" at bounding box center [438, 14] width 7 height 7
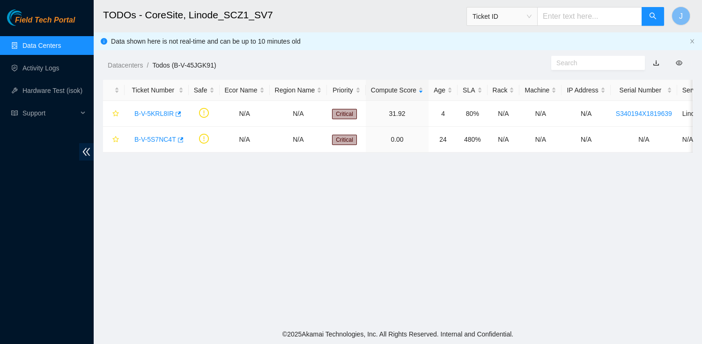
scroll to position [68, 0]
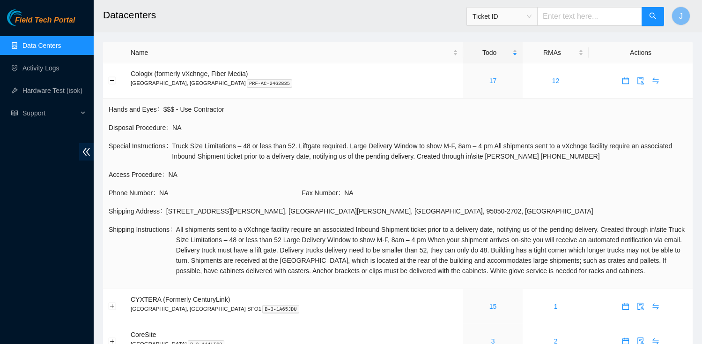
scroll to position [30, 0]
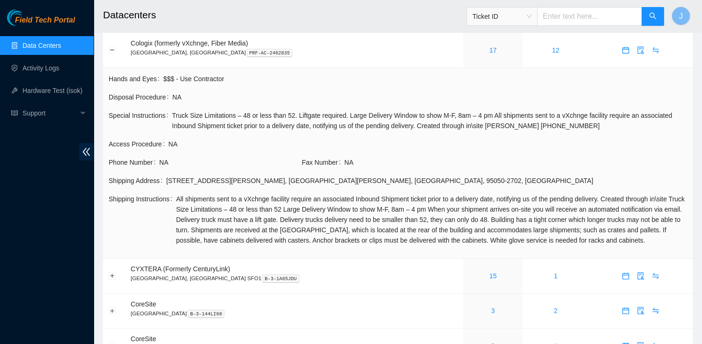
click at [55, 46] on link "Data Centers" at bounding box center [41, 45] width 38 height 7
click at [54, 69] on link "Activity Logs" at bounding box center [40, 67] width 37 height 7
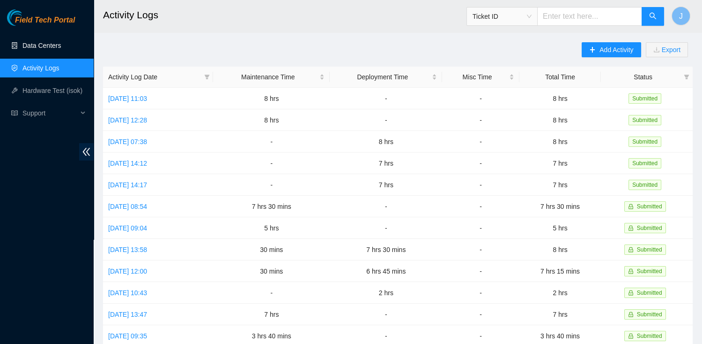
click at [56, 49] on link "Data Centers" at bounding box center [41, 45] width 38 height 7
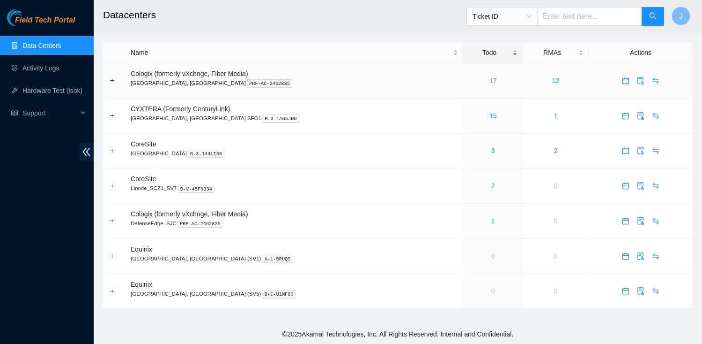
click at [490, 83] on link "17" at bounding box center [493, 80] width 7 height 7
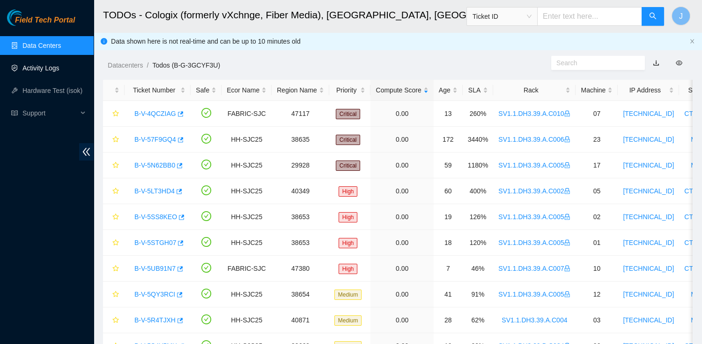
click at [23, 64] on link "Activity Logs" at bounding box center [40, 67] width 37 height 7
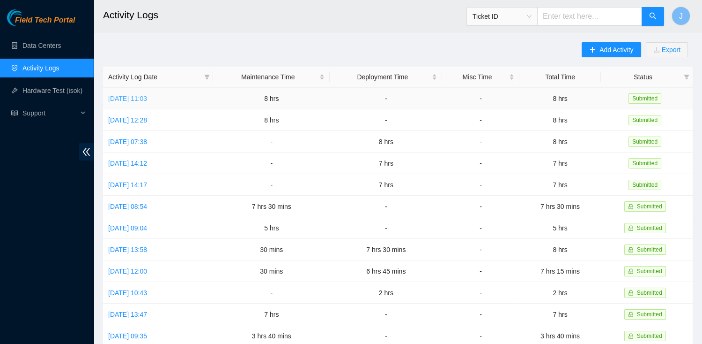
click at [146, 99] on link "[DATE] 11:03" at bounding box center [127, 98] width 39 height 7
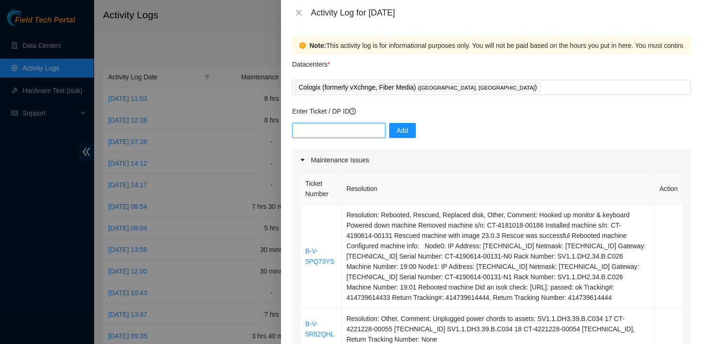
click at [309, 126] on input "text" at bounding box center [338, 130] width 93 height 15
paste input "B-V-5KRL8IR"
type input "B-V-5KRL8IR"
click at [397, 130] on span "Add" at bounding box center [403, 130] width 12 height 10
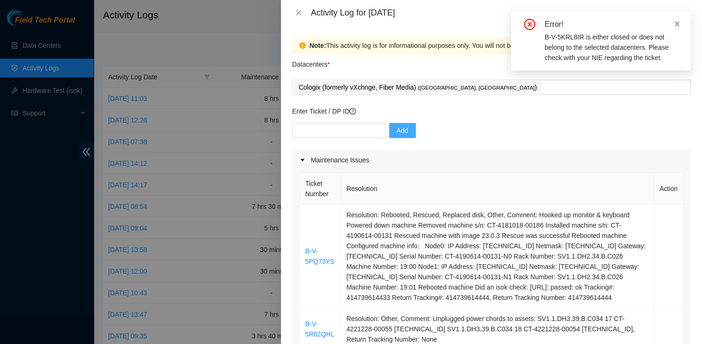
click at [679, 22] on icon "close" at bounding box center [677, 24] width 7 height 7
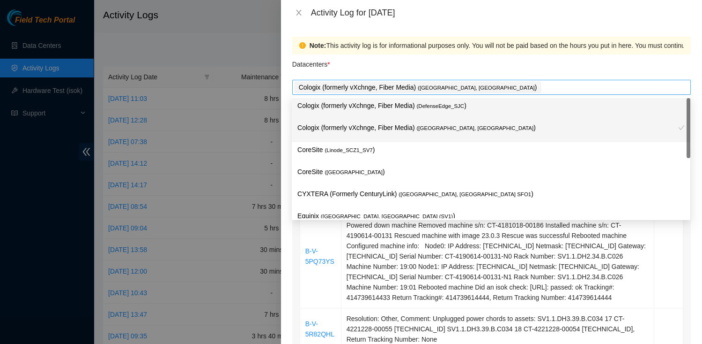
click at [488, 90] on div "Cologix (formerly vXchnge, Fiber Media) ( Santa Clara, CA )" at bounding box center [492, 87] width 394 height 13
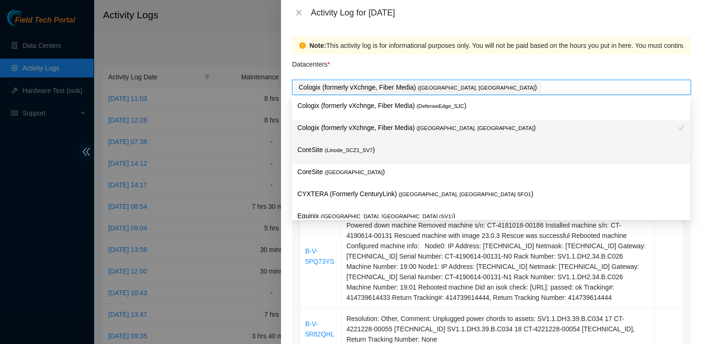
click at [366, 151] on span "( Linode_SCZ1_SV7" at bounding box center [349, 150] width 48 height 6
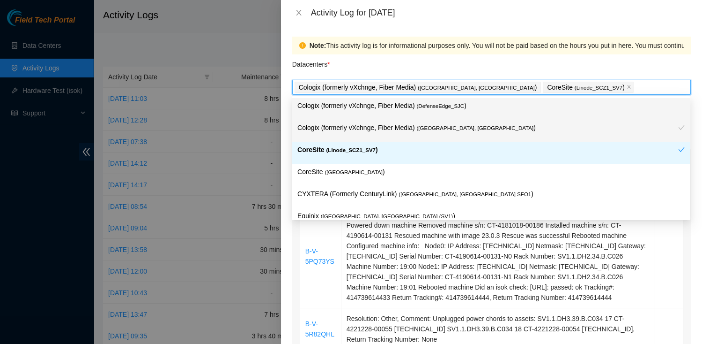
click at [544, 64] on div "Datacenters *" at bounding box center [491, 66] width 399 height 25
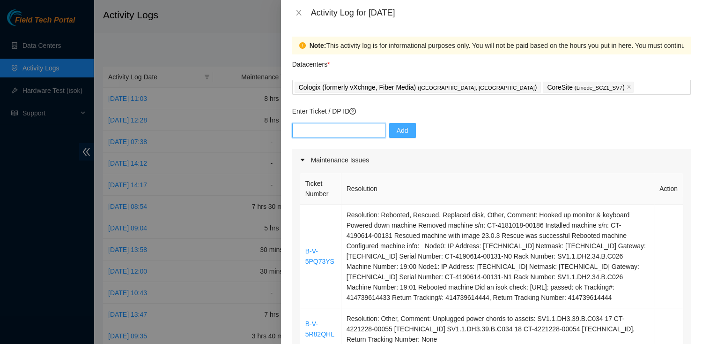
click at [353, 127] on input "text" at bounding box center [338, 130] width 93 height 15
paste input "B-V-5KRL8IR"
type input "B-V-5KRL8IR"
click at [397, 130] on span "Add" at bounding box center [403, 130] width 12 height 10
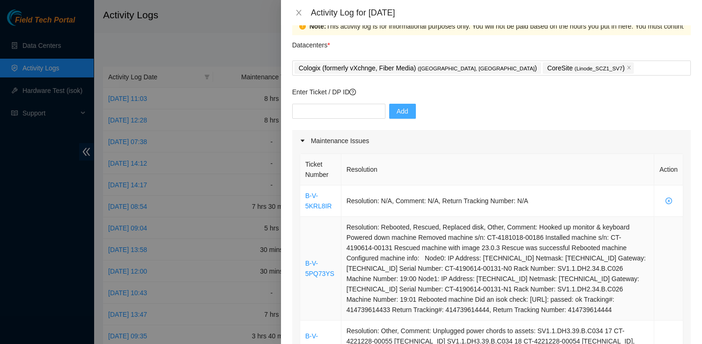
scroll to position [24, 0]
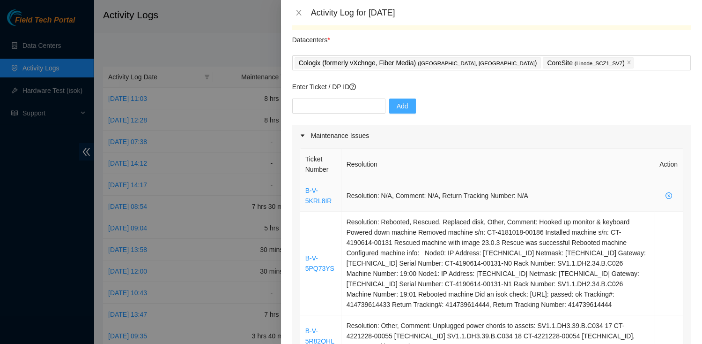
click at [671, 193] on icon "close-circle" at bounding box center [669, 195] width 7 height 7
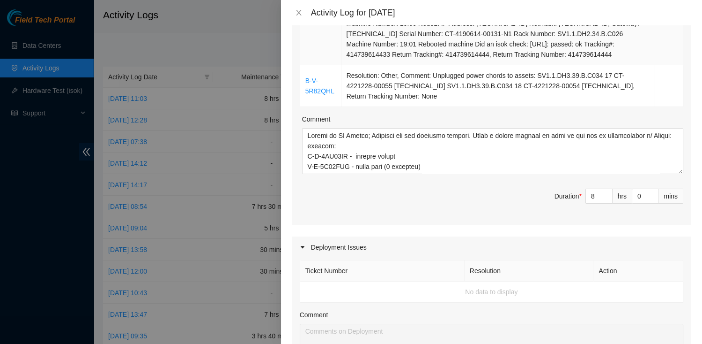
scroll to position [244, 0]
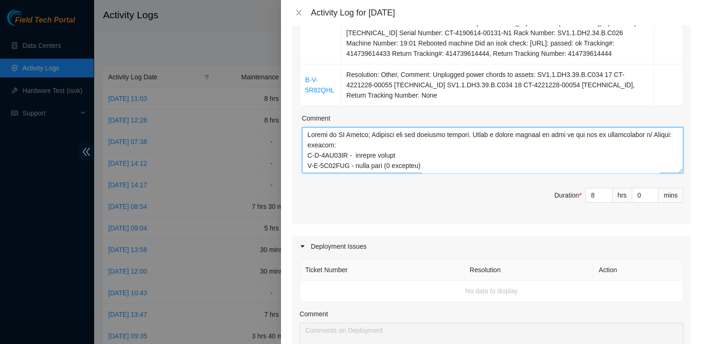
click at [492, 172] on textarea "Comment" at bounding box center [492, 150] width 381 height 46
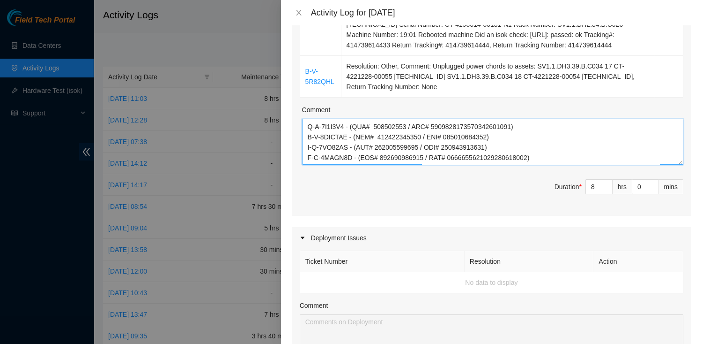
scroll to position [252, 0]
click at [551, 164] on textarea "Comment" at bounding box center [492, 142] width 381 height 46
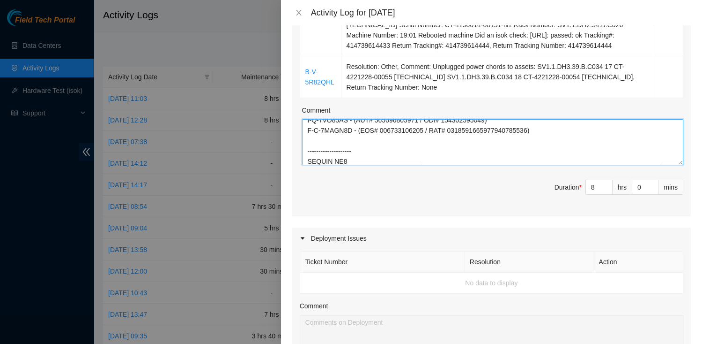
scroll to position [1038, 0]
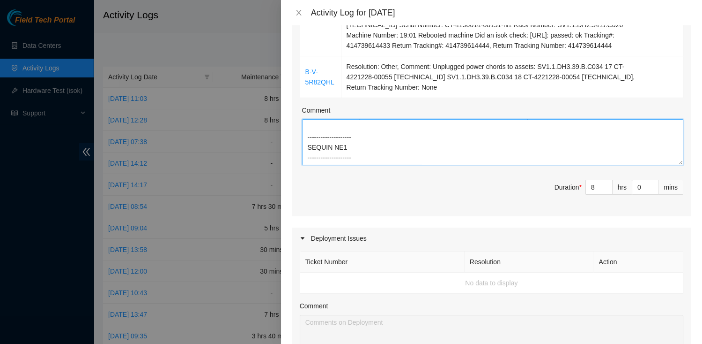
paste textarea "B-V-5KRL8IR"
paste textarea "Last hour of shift, looked into tomorrows work delegated per Paulina.  SV7 - Cr…"
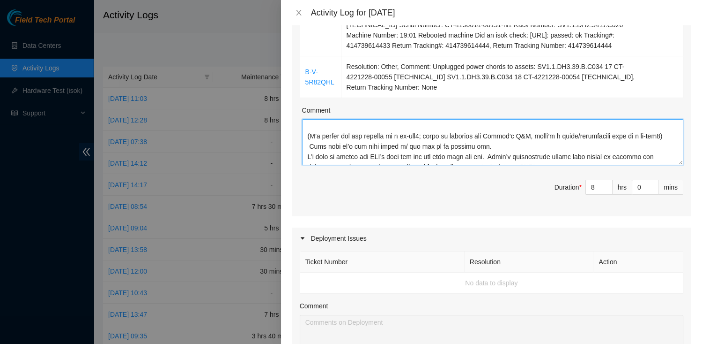
scroll to position [1101, 0]
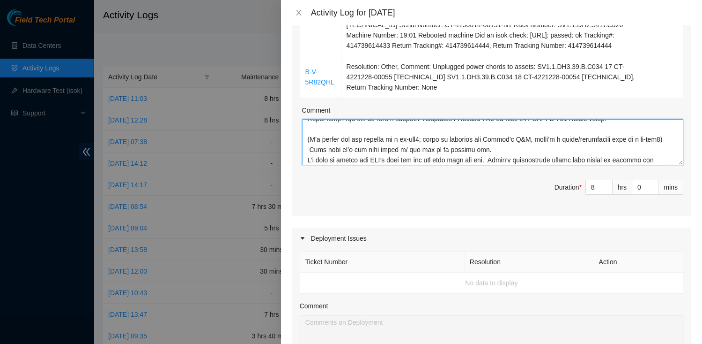
click at [387, 158] on textarea "Comment" at bounding box center [492, 142] width 381 height 46
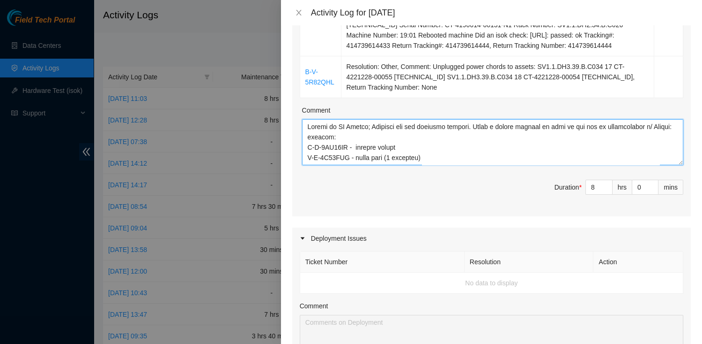
scroll to position [572, 0]
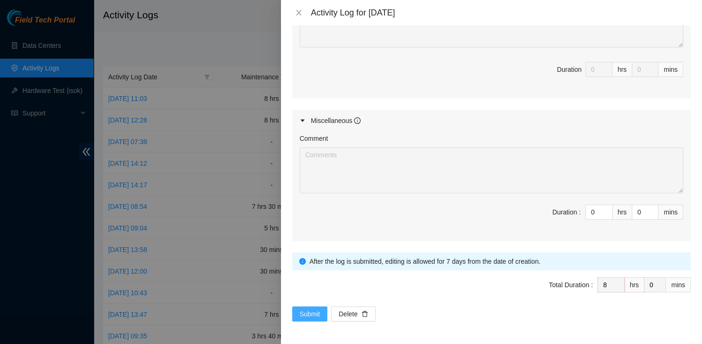
type textarea "Loremi do SI Ametco; Adipisci eli sed doeiusmo tempori. Utlab e dolore magnaal …"
click at [303, 310] on span "Submit" at bounding box center [310, 313] width 21 height 10
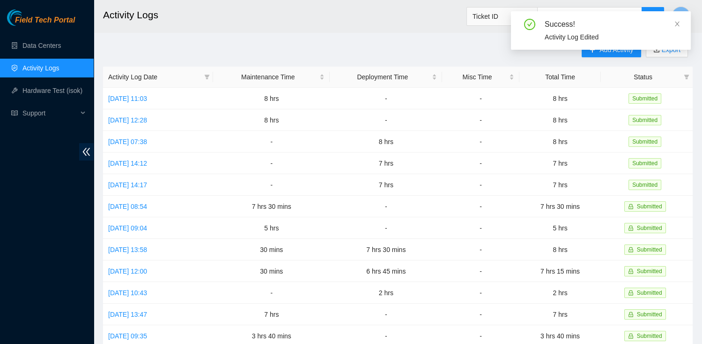
click at [309, 43] on div "Add Activity Export Activity Log Date Maintenance Time Deployment Time Misc Tim…" at bounding box center [398, 295] width 590 height 507
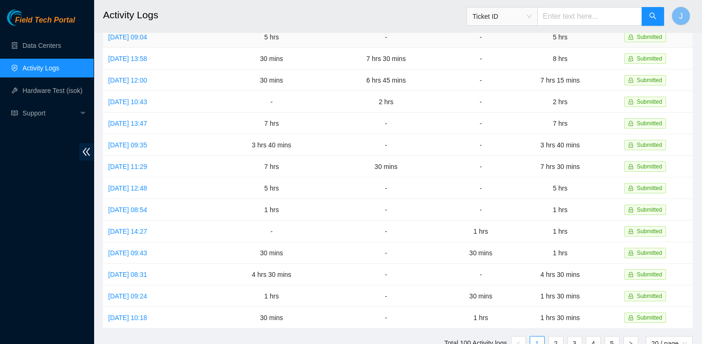
scroll to position [0, 0]
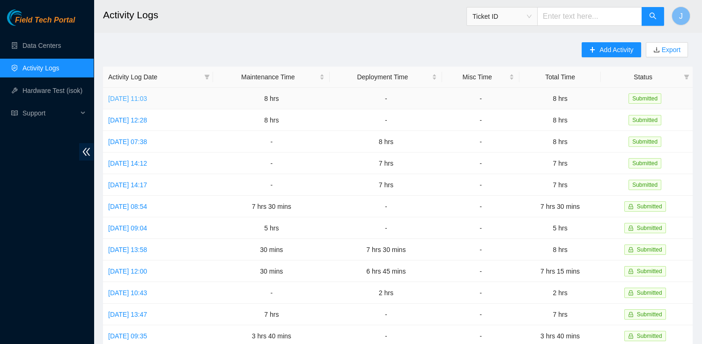
click at [147, 95] on link "[DATE] 11:03" at bounding box center [127, 98] width 39 height 7
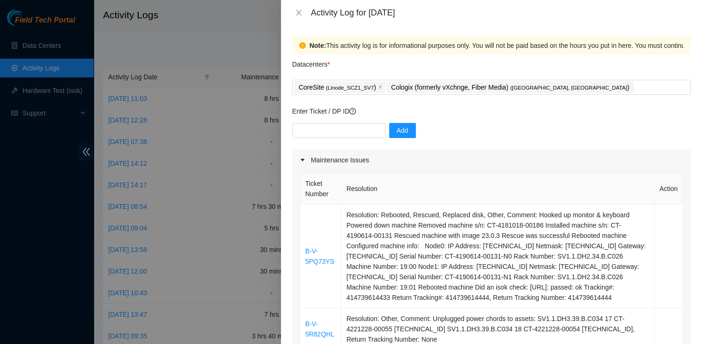
click at [470, 123] on div "Add" at bounding box center [491, 136] width 399 height 26
click at [297, 13] on icon "close" at bounding box center [298, 12] width 7 height 7
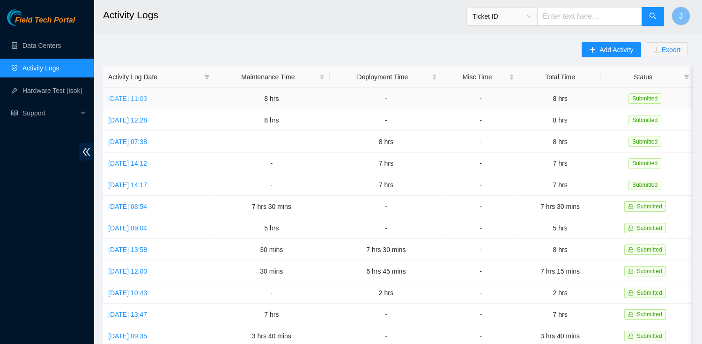
click at [121, 97] on link "[DATE] 11:03" at bounding box center [127, 98] width 39 height 7
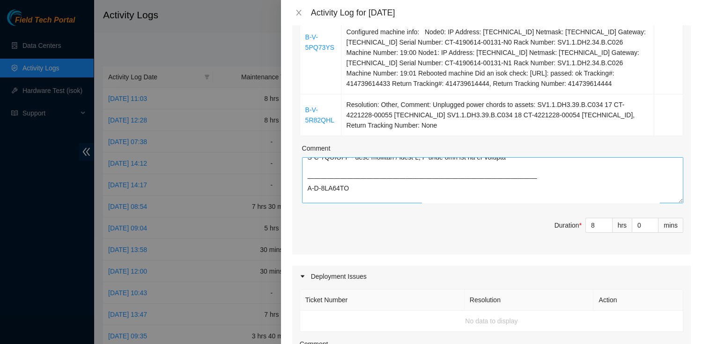
scroll to position [81, 0]
click at [409, 194] on textarea "Comment" at bounding box center [492, 180] width 381 height 46
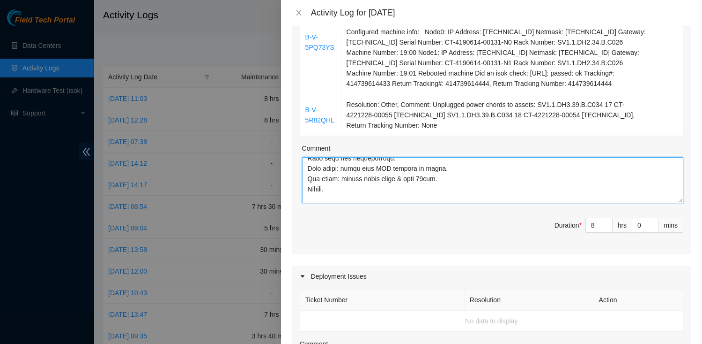
scroll to position [153, 0]
drag, startPoint x: 343, startPoint y: 203, endPoint x: 310, endPoint y: 178, distance: 41.5
click at [309, 178] on textarea "Comment" at bounding box center [492, 180] width 381 height 46
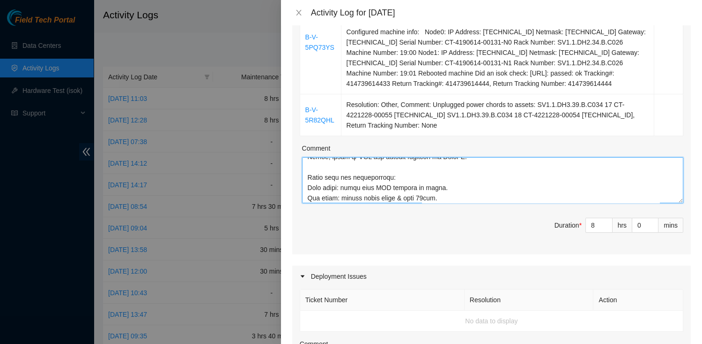
scroll to position [137, 0]
click at [307, 174] on textarea "Comment" at bounding box center [492, 180] width 381 height 46
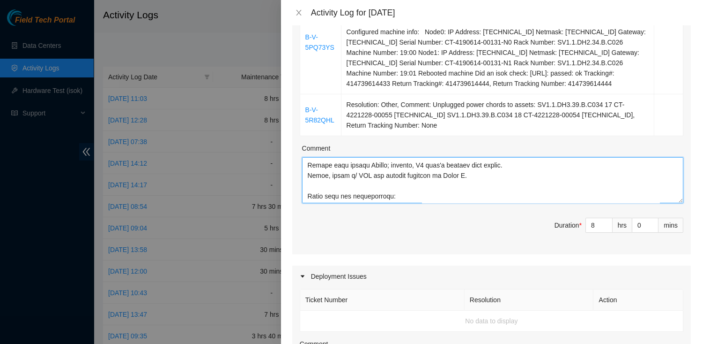
scroll to position [119, 0]
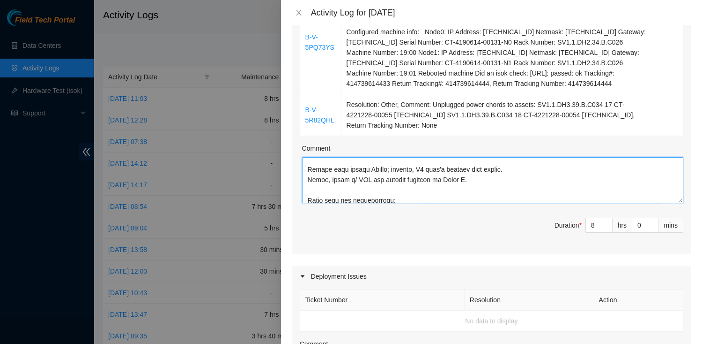
click at [307, 174] on textarea "Comment" at bounding box center [492, 180] width 381 height 46
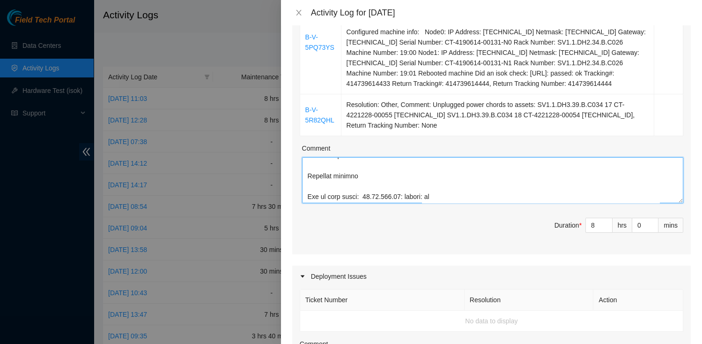
scroll to position [418, 0]
click at [369, 188] on textarea "Comment" at bounding box center [492, 180] width 381 height 46
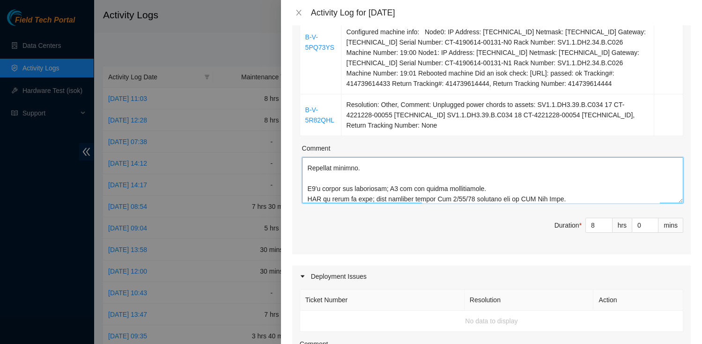
scroll to position [440, 0]
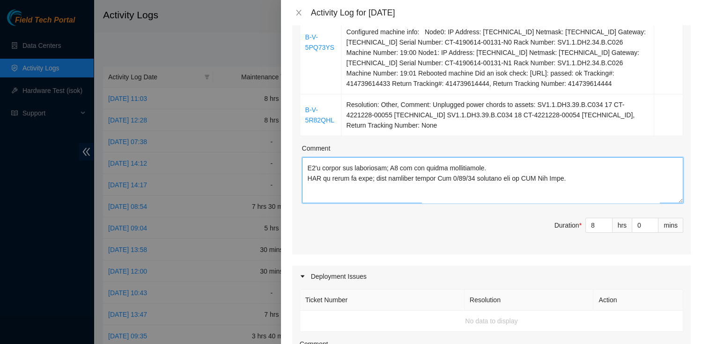
paste textarea "Worked this ticket [DATE]; however, N0 wasn't booting into config. [DATE], spok…"
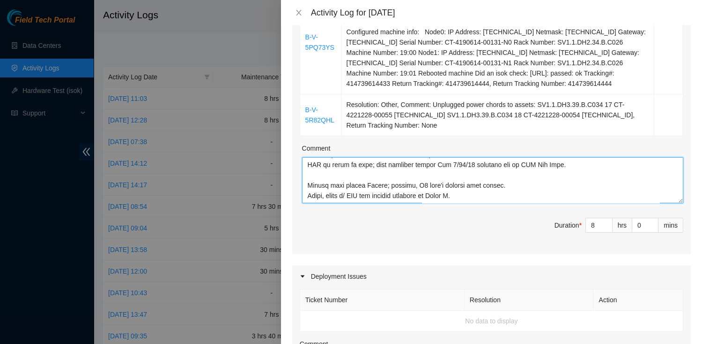
scroll to position [464, 0]
click at [315, 181] on textarea "Comment" at bounding box center [492, 180] width 381 height 46
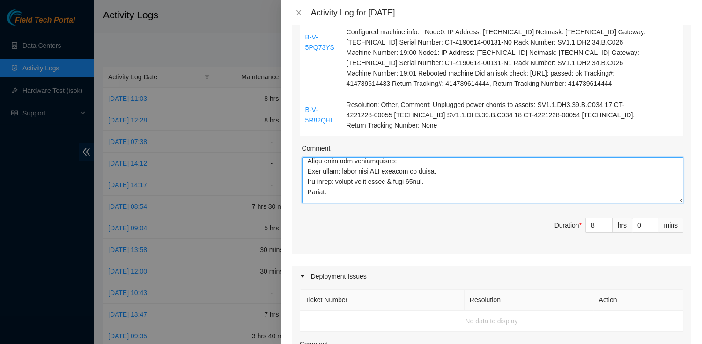
scroll to position [526, 0]
click at [335, 188] on textarea "Comment" at bounding box center [492, 180] width 381 height 46
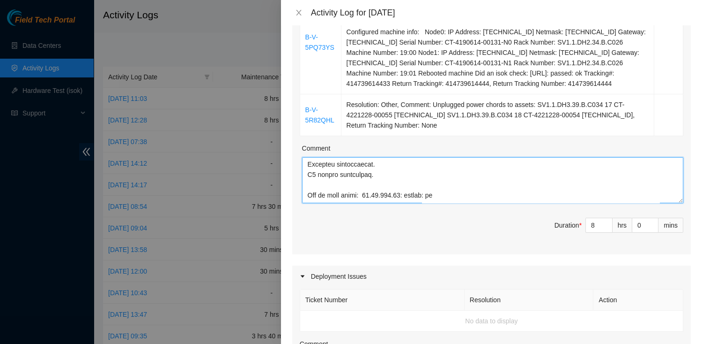
scroll to position [572, 0]
click at [307, 202] on textarea "Comment" at bounding box center [492, 180] width 381 height 46
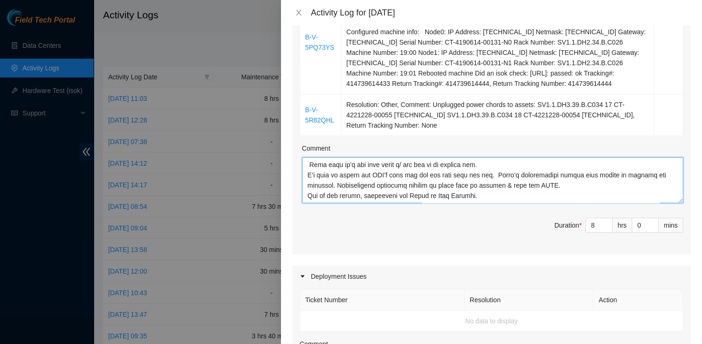
scroll to position [1288, 0]
click at [309, 173] on textarea "Comment" at bounding box center [492, 180] width 381 height 46
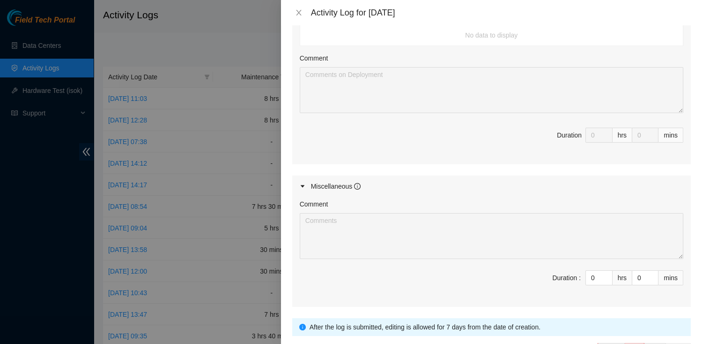
scroll to position [572, 0]
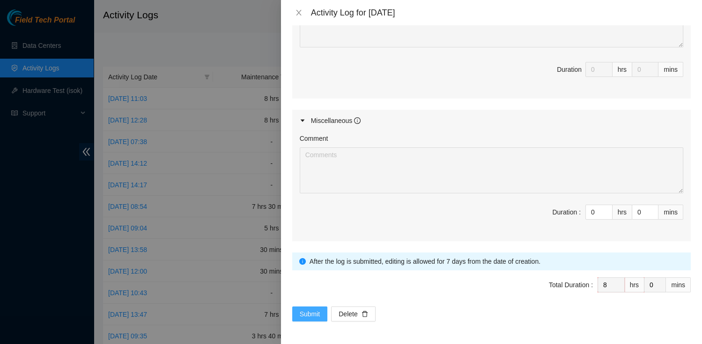
type textarea "Loremi do SI Ametco; Adipisci eli sed doeiusmo tempori. Utlab e dolore magnaal …"
click at [299, 311] on button "Submit" at bounding box center [310, 313] width 36 height 15
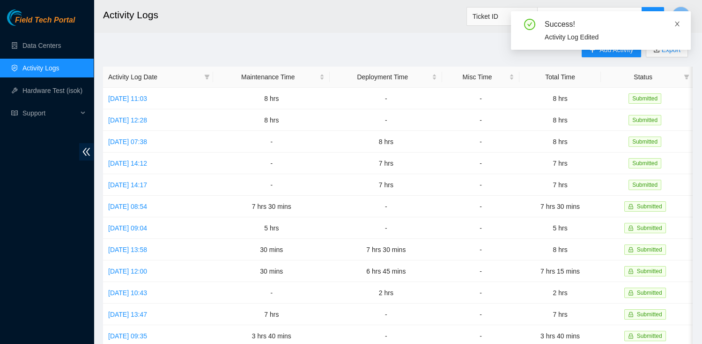
click at [676, 23] on icon "close" at bounding box center [677, 24] width 7 height 7
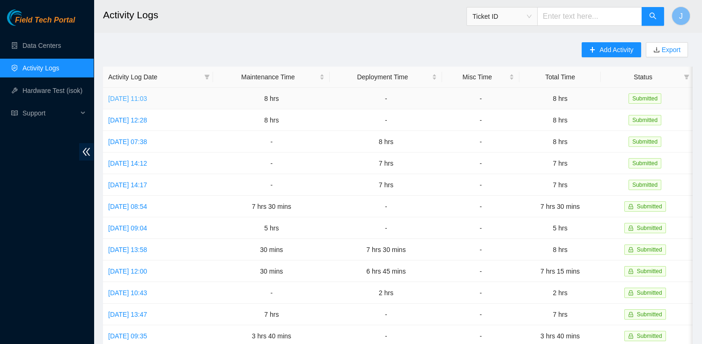
click at [147, 97] on link "[DATE] 11:03" at bounding box center [127, 98] width 39 height 7
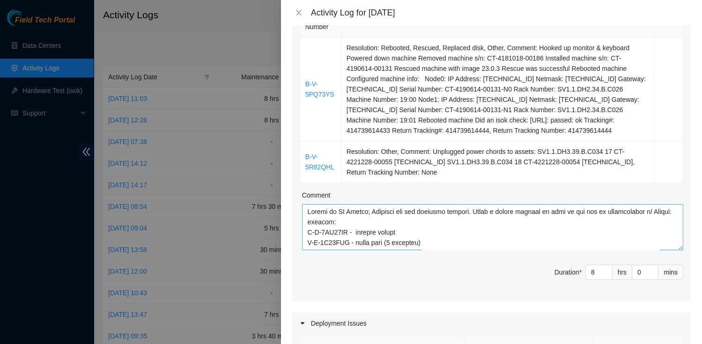
scroll to position [0, 0]
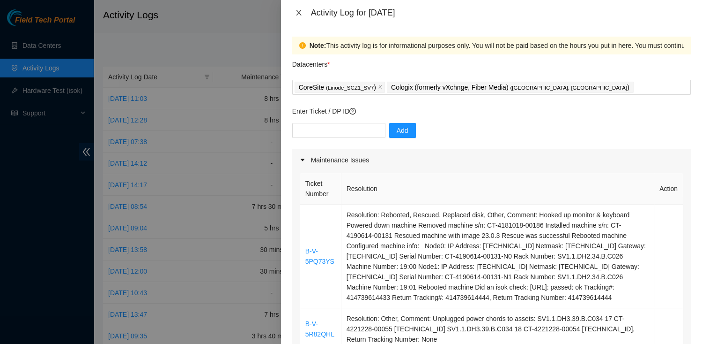
click at [298, 16] on icon "close" at bounding box center [298, 12] width 7 height 7
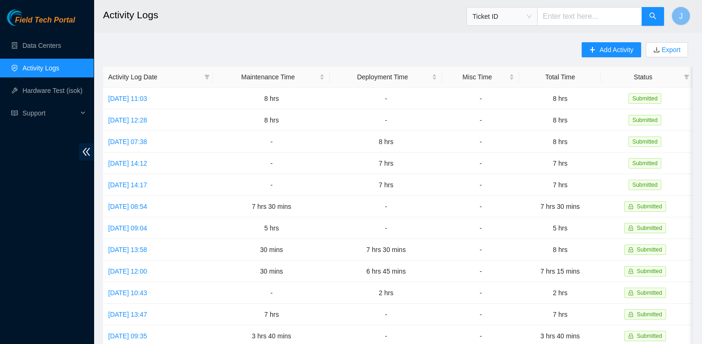
click at [223, 48] on div "Add Activity Export Activity Log Date Maintenance Time Deployment Time Misc Tim…" at bounding box center [398, 295] width 590 height 507
click at [53, 42] on link "Data Centers" at bounding box center [41, 45] width 38 height 7
